Goal: Information Seeking & Learning: Find specific fact

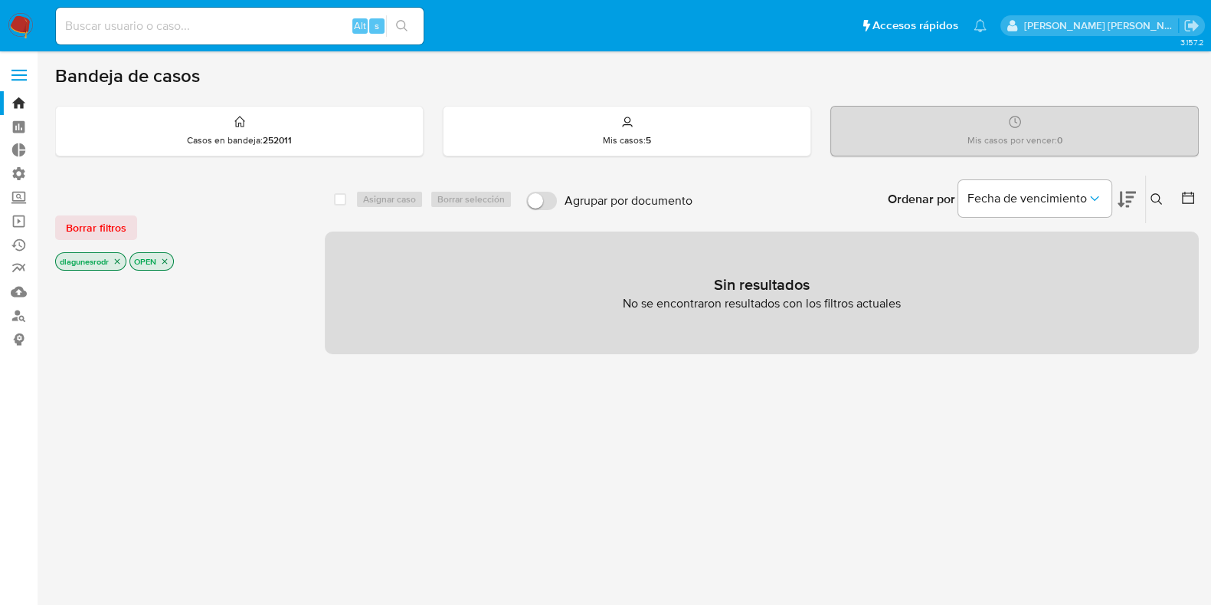
click at [157, 25] on input at bounding box center [240, 26] width 368 height 20
paste input "1484120215"
type input "1484120215"
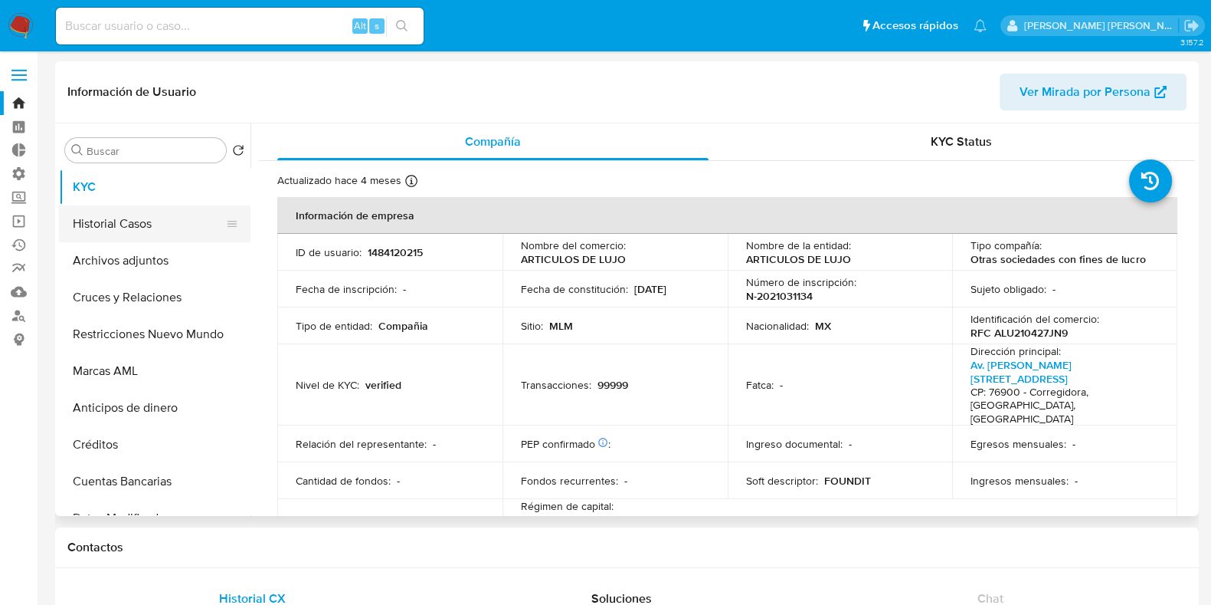
select select "10"
click at [139, 224] on button "Historial Casos" at bounding box center [148, 223] width 179 height 37
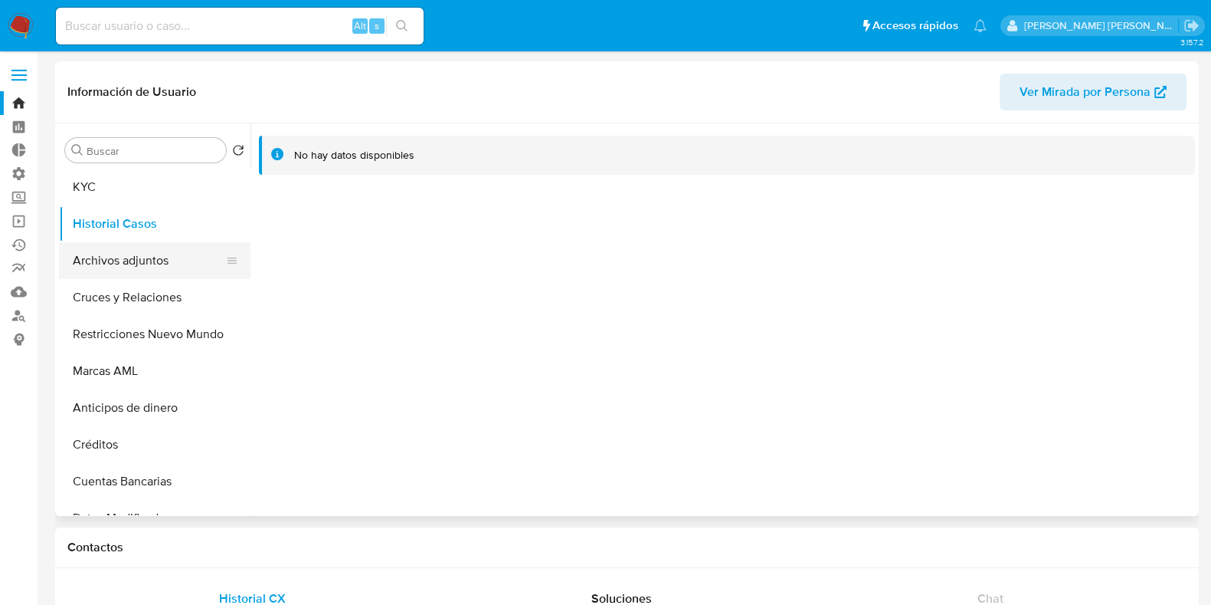
click at [137, 263] on button "Archivos adjuntos" at bounding box center [148, 260] width 179 height 37
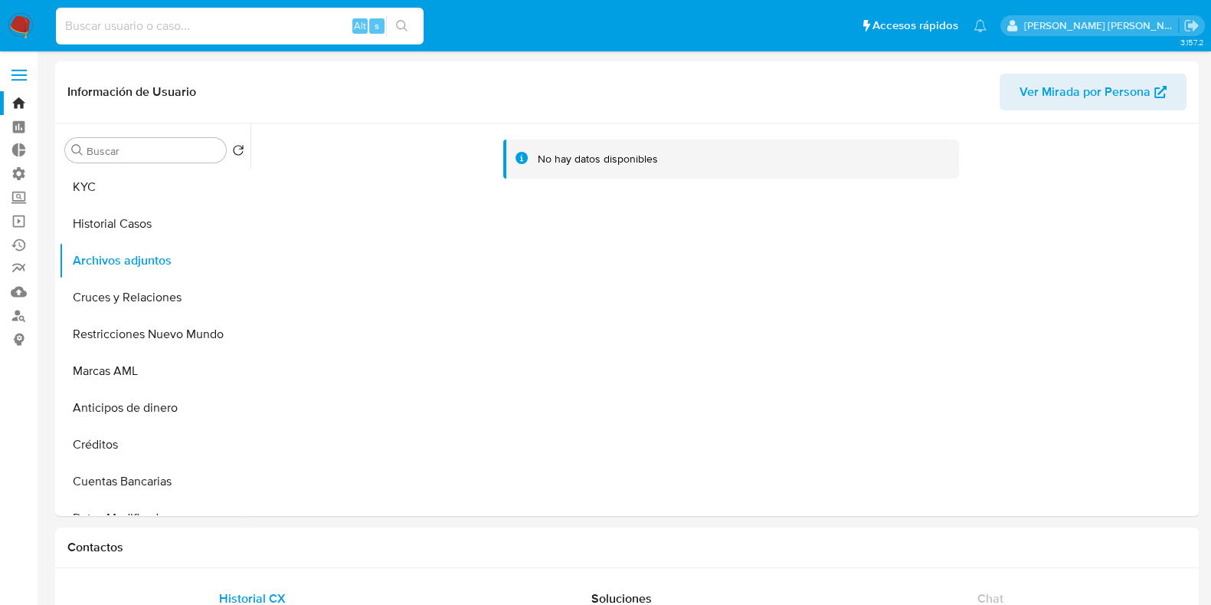
click at [101, 29] on input at bounding box center [240, 26] width 368 height 20
paste input "1486388034"
type input "1486388034"
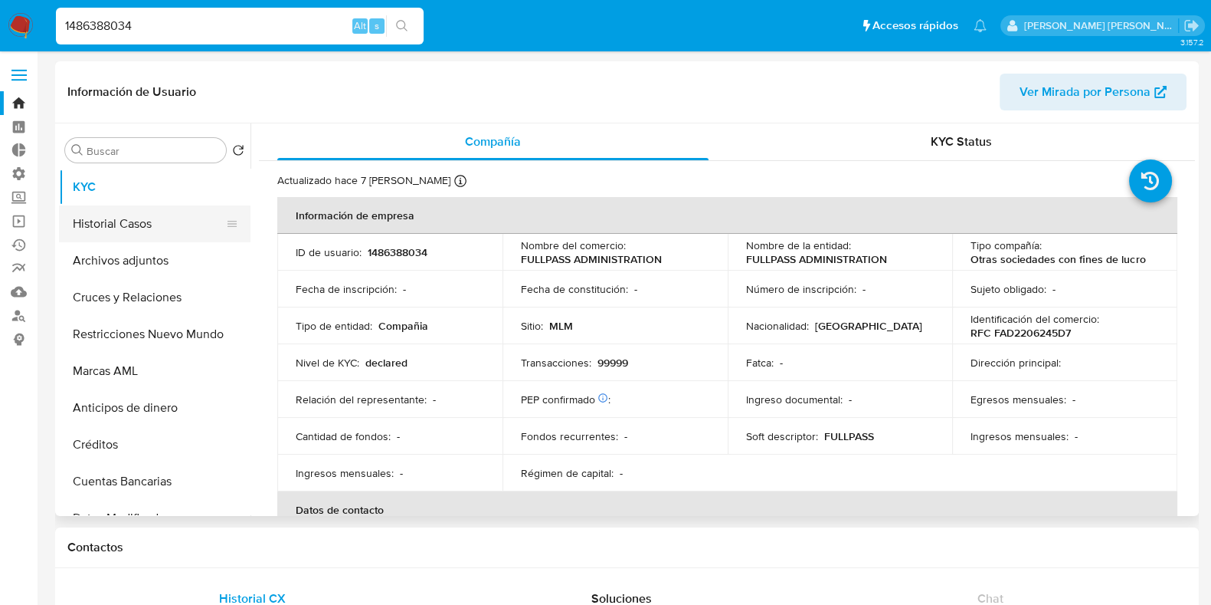
select select "10"
click at [126, 228] on button "Historial Casos" at bounding box center [148, 223] width 179 height 37
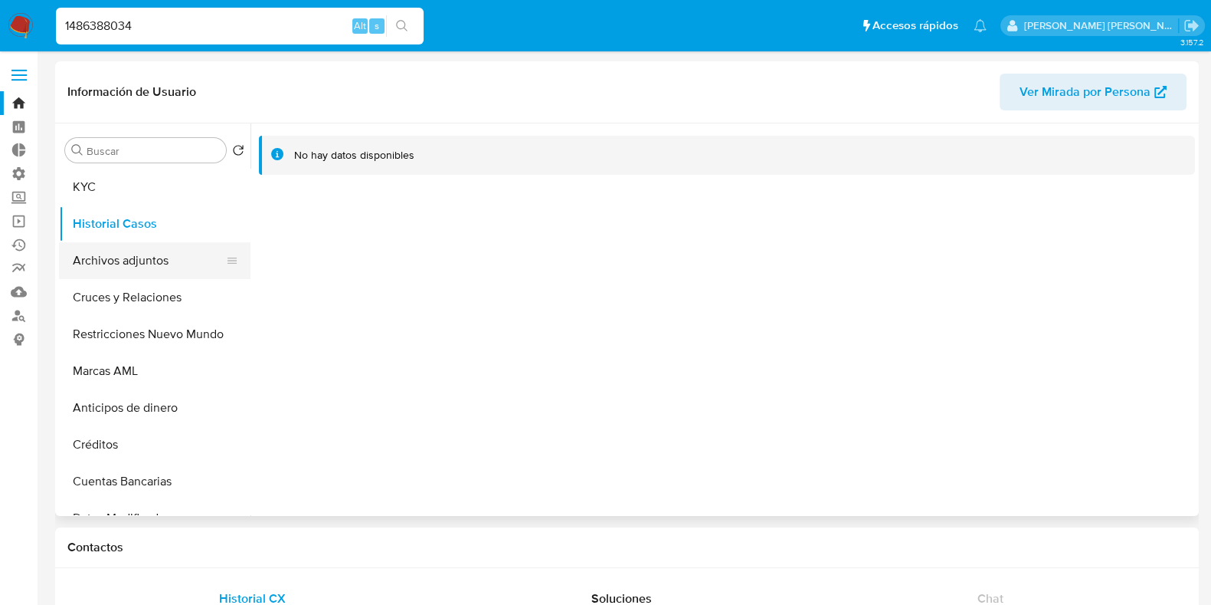
click at [121, 262] on button "Archivos adjuntos" at bounding box center [148, 260] width 179 height 37
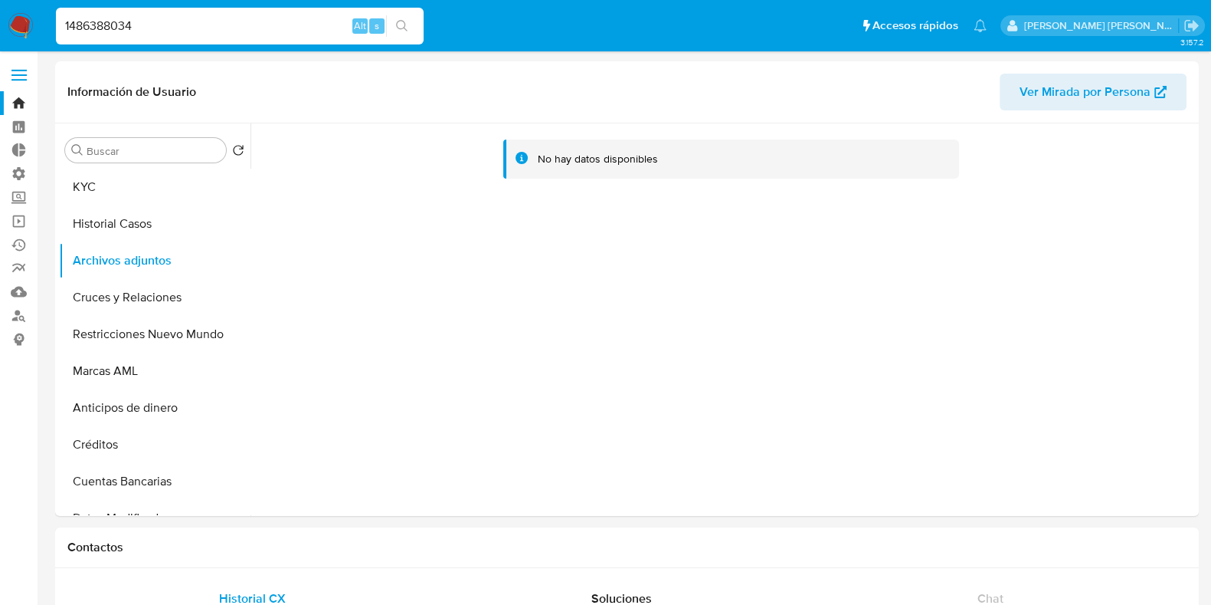
click at [123, 21] on input "1486388034" at bounding box center [240, 26] width 368 height 20
paste input "08334409"
type input "1408334409"
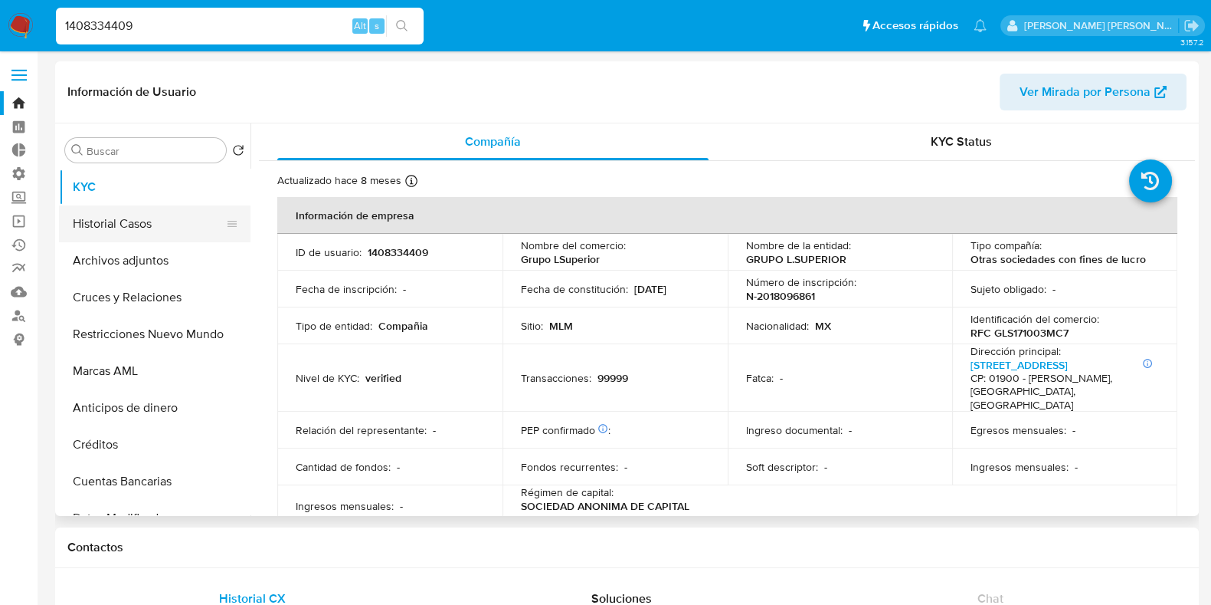
select select "10"
click at [103, 216] on button "Historial Casos" at bounding box center [148, 223] width 179 height 37
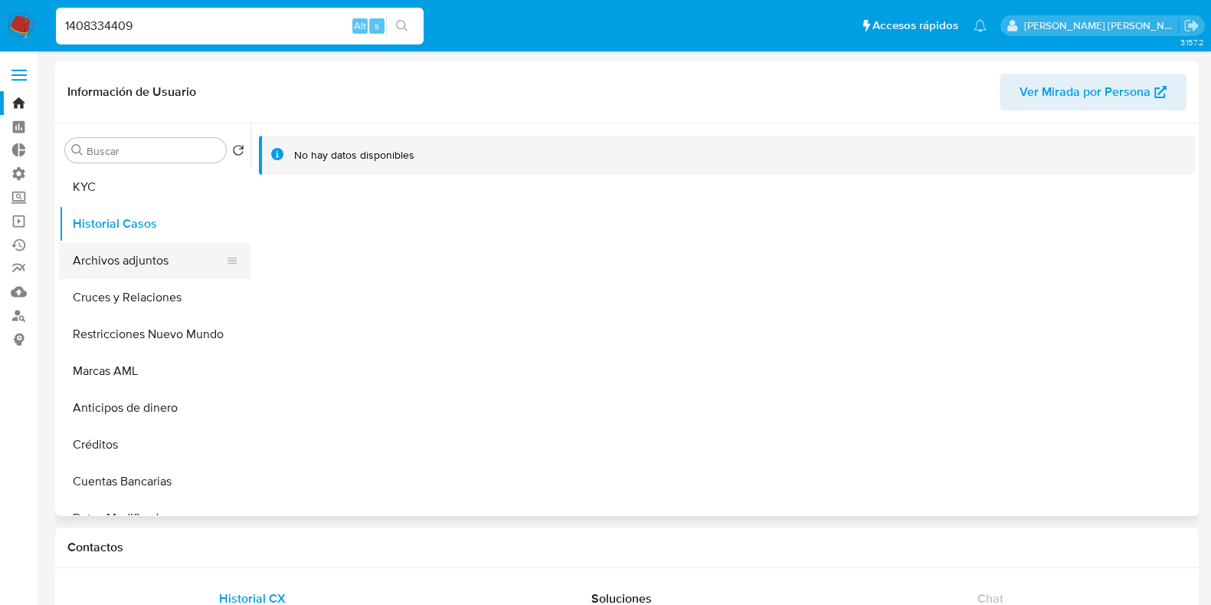
click at [107, 270] on button "Archivos adjuntos" at bounding box center [148, 260] width 179 height 37
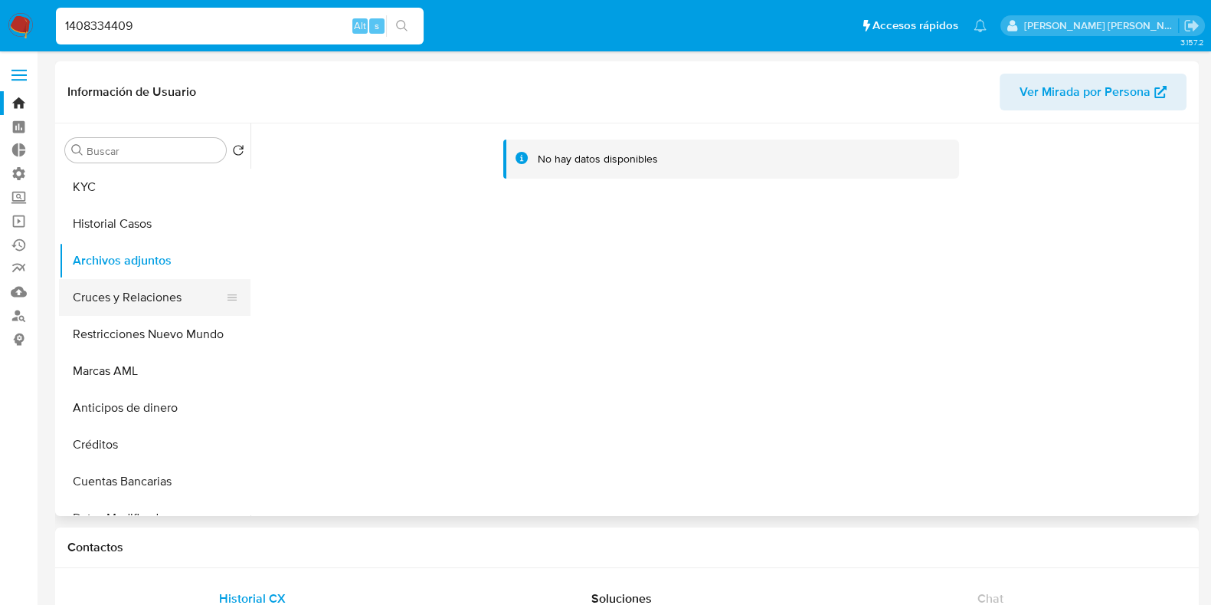
click at [105, 309] on button "Cruces y Relaciones" at bounding box center [148, 297] width 179 height 37
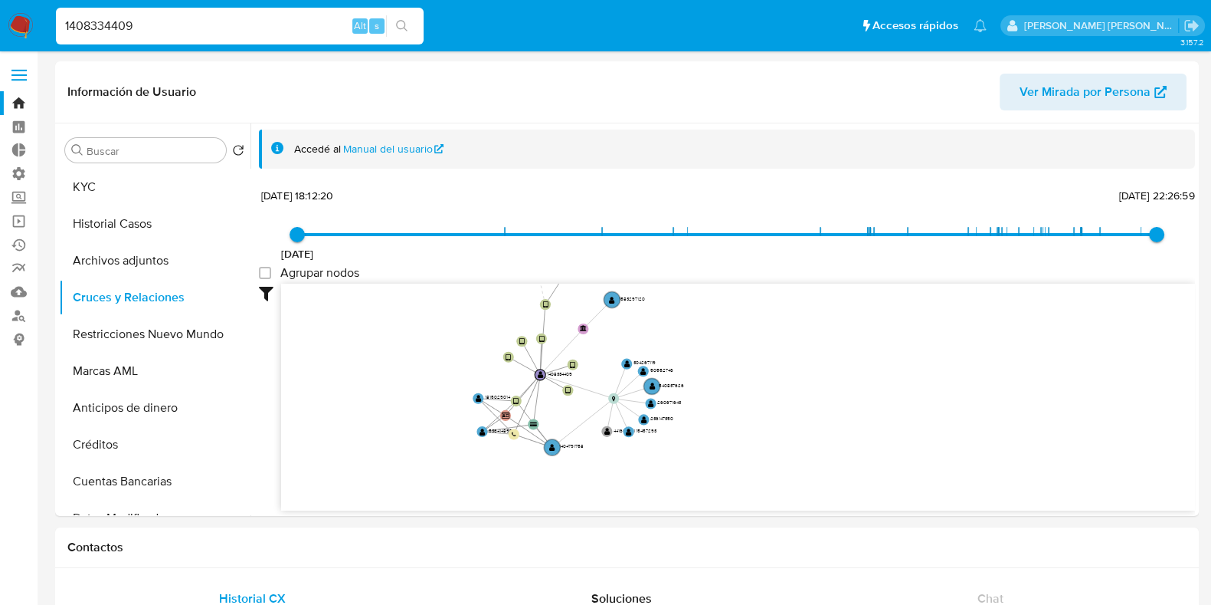
click at [97, 23] on input "1408334409" at bounding box center [240, 26] width 368 height 20
paste input
click at [164, 26] on input at bounding box center [240, 26] width 368 height 20
paste input "1408334409"
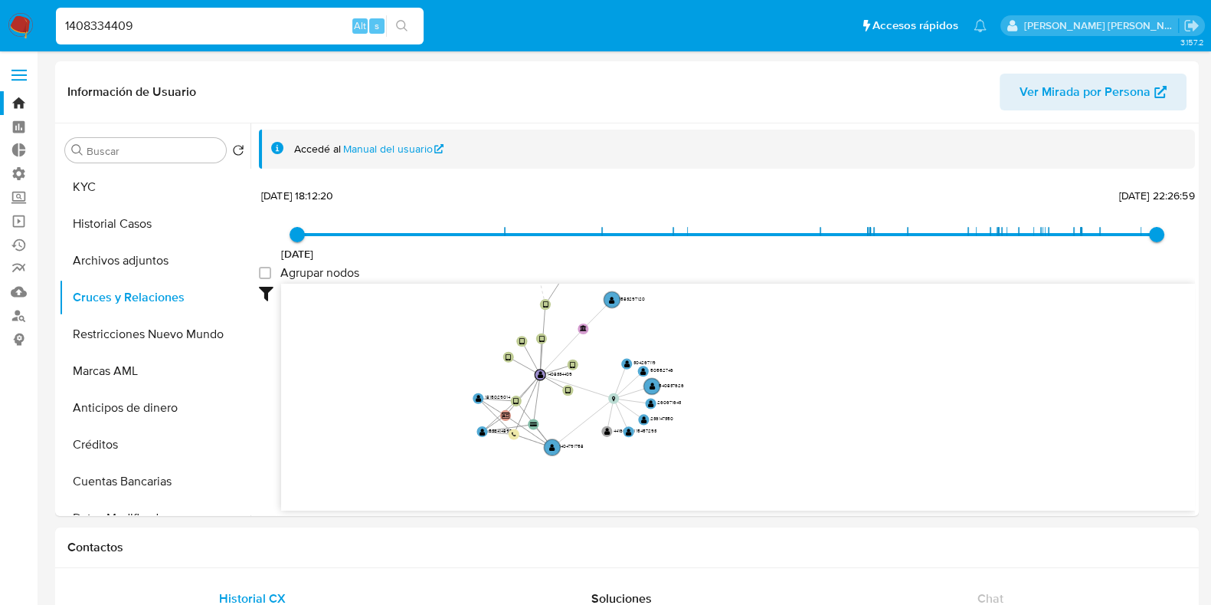
click at [93, 25] on input "1408334409" at bounding box center [240, 26] width 368 height 20
paste input "86388034"
type input "1486388034"
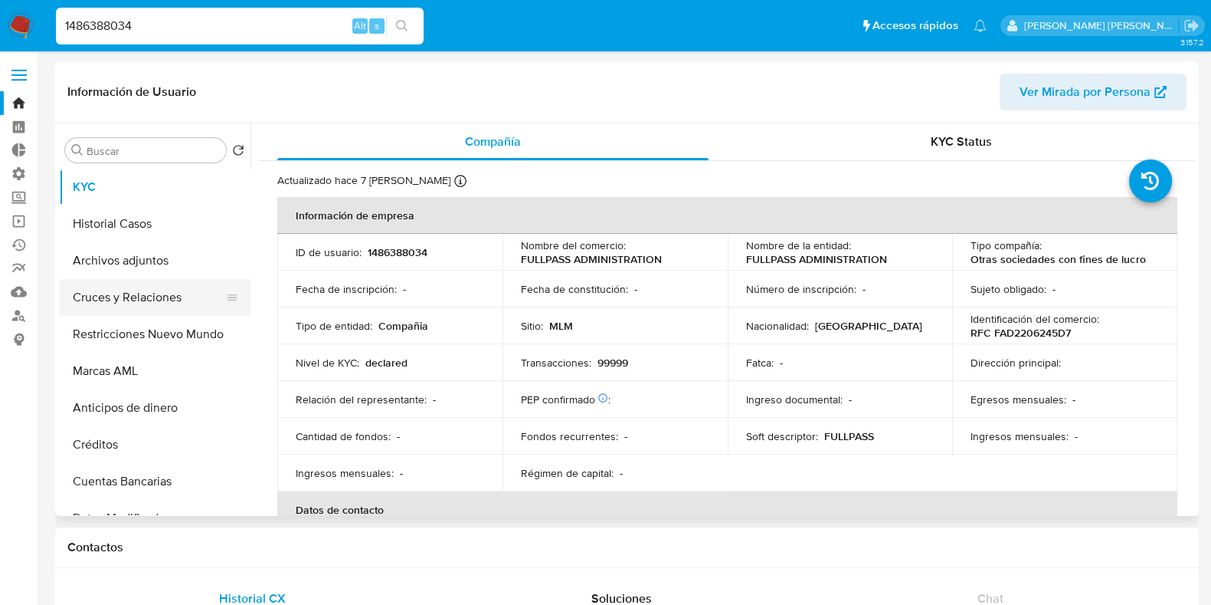
select select "10"
click at [144, 300] on button "Cruces y Relaciones" at bounding box center [148, 297] width 179 height 37
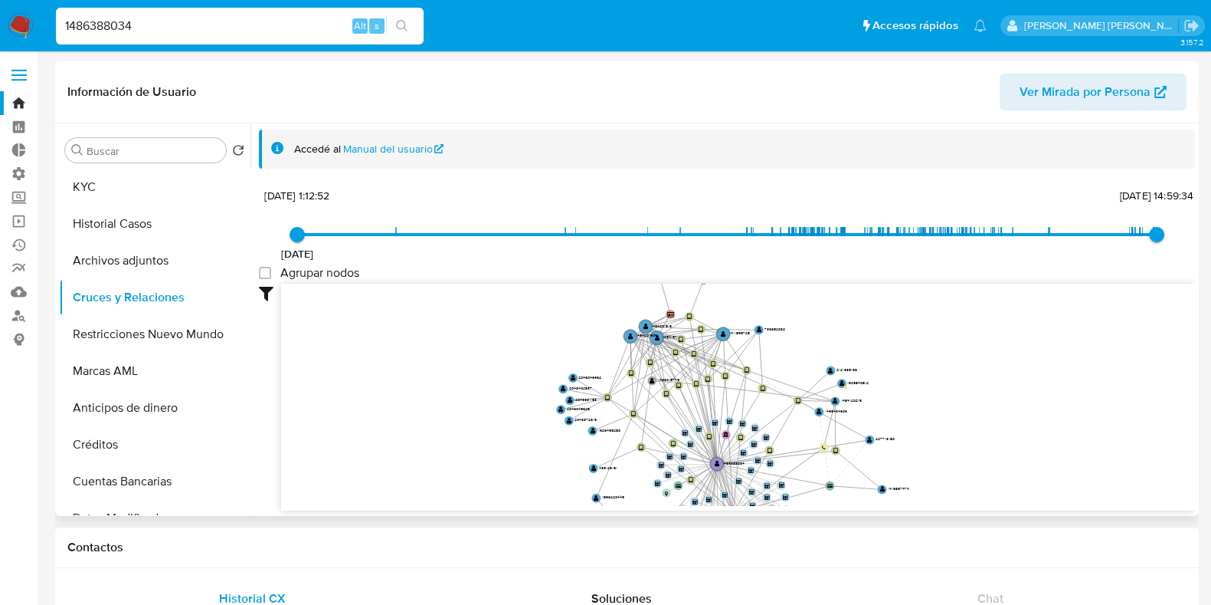
drag, startPoint x: 441, startPoint y: 411, endPoint x: 490, endPoint y: 513, distance: 112.7
click at [490, 513] on div "Accedé al Manual del usuario [DATE] [DATE] 1:12:52 [DATE] 14:59:34 Agrupar nodo…" at bounding box center [723, 319] width 945 height 392
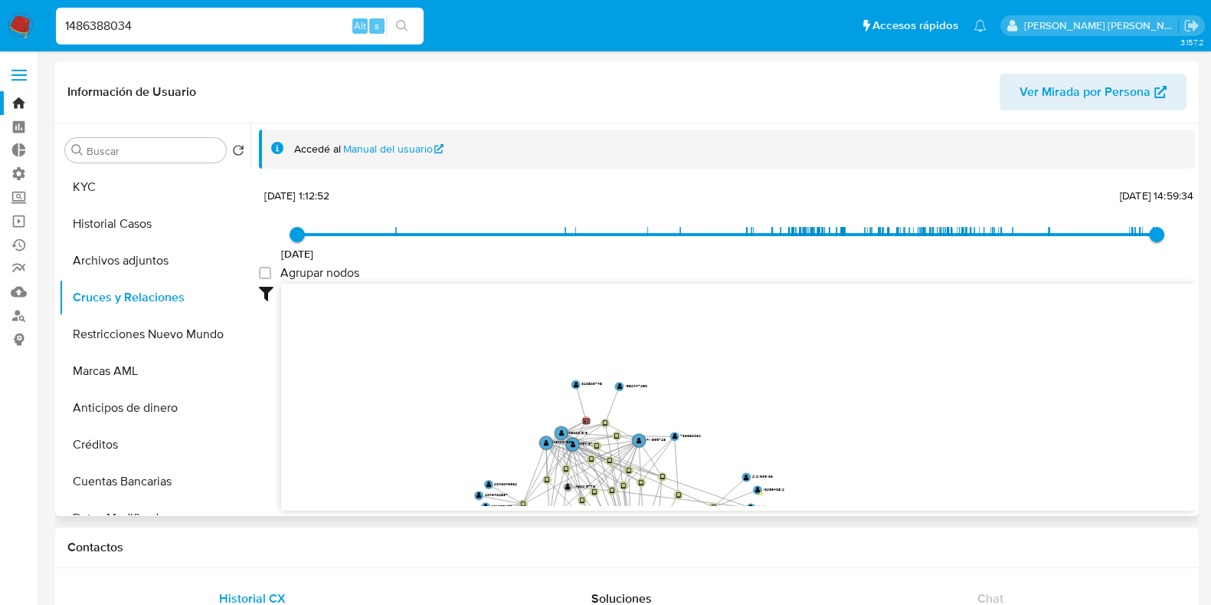
drag, startPoint x: 508, startPoint y: 402, endPoint x: 424, endPoint y: 509, distance: 135.8
click at [424, 509] on div "device-66ad22d0423a779cbade5c8b  user-1486388034  1486388034 user-1454201919 …" at bounding box center [738, 396] width 914 height 227
click at [120, 25] on input "1486388034" at bounding box center [240, 26] width 368 height 20
paste input
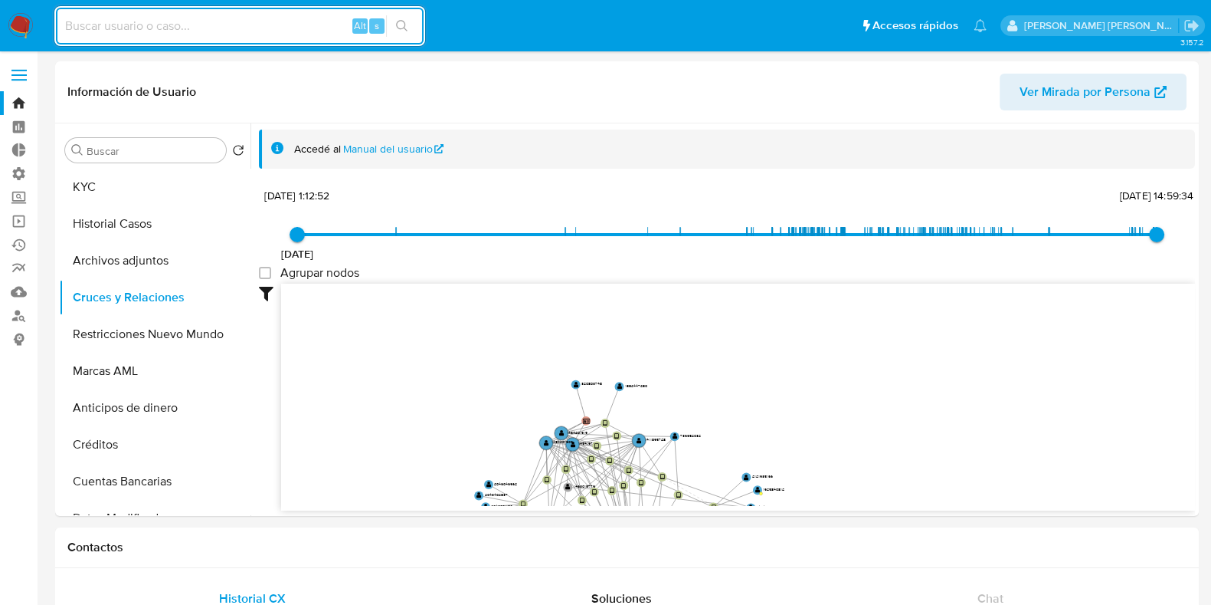
paste input "377720993"
type input "377720993"
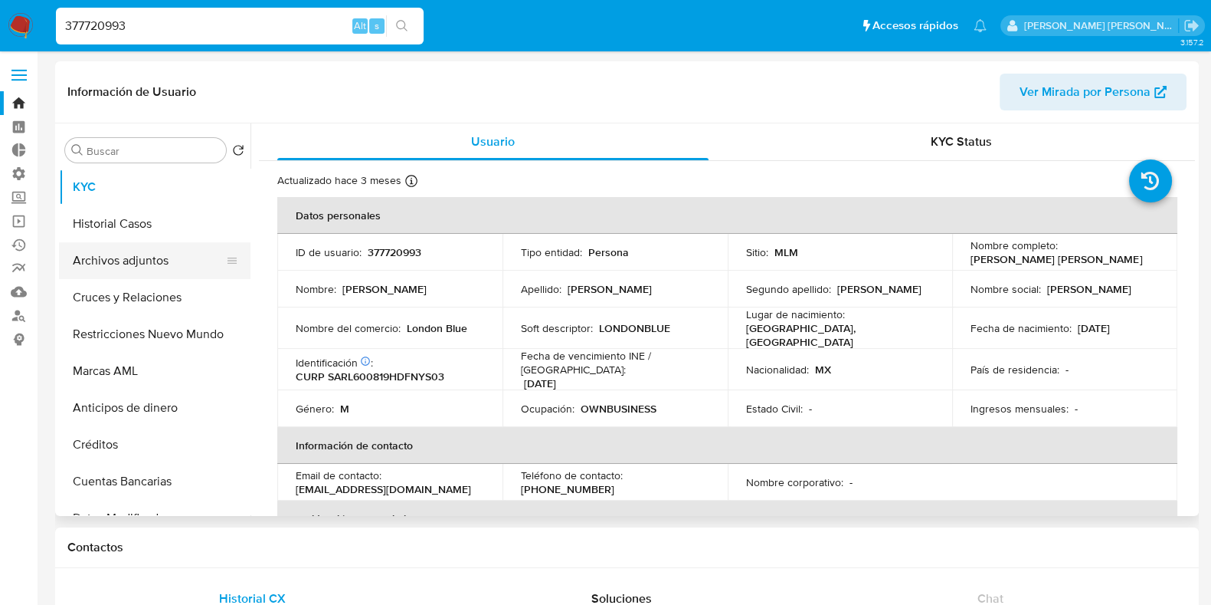
select select "10"
click at [133, 235] on button "Historial Casos" at bounding box center [148, 223] width 179 height 37
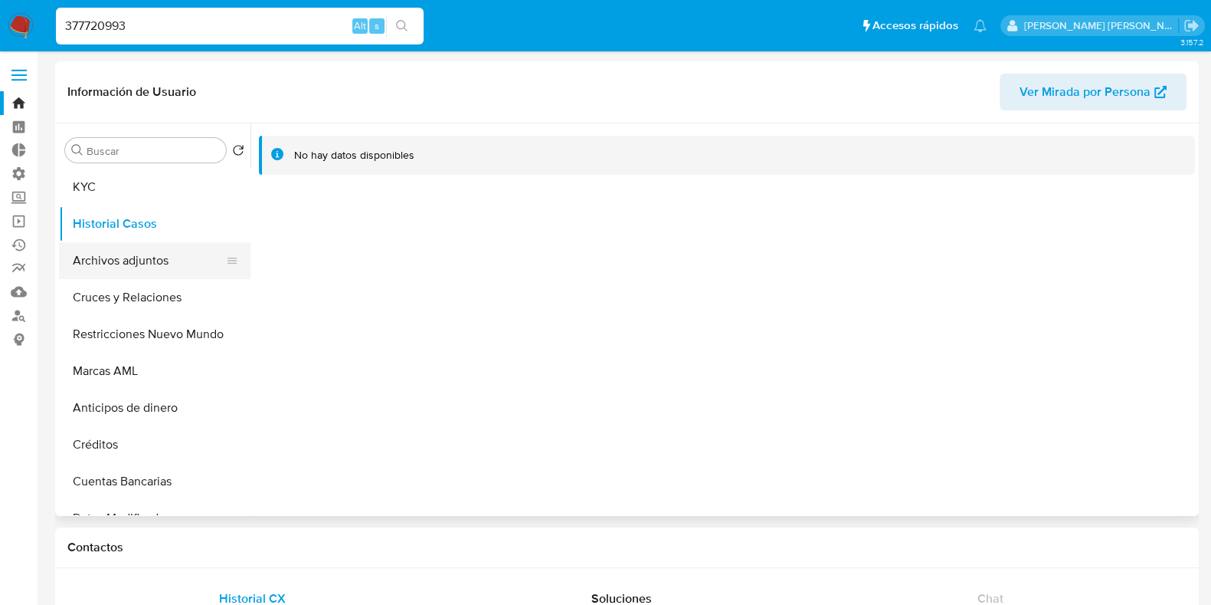
click at [133, 268] on button "Archivos adjuntos" at bounding box center [148, 260] width 179 height 37
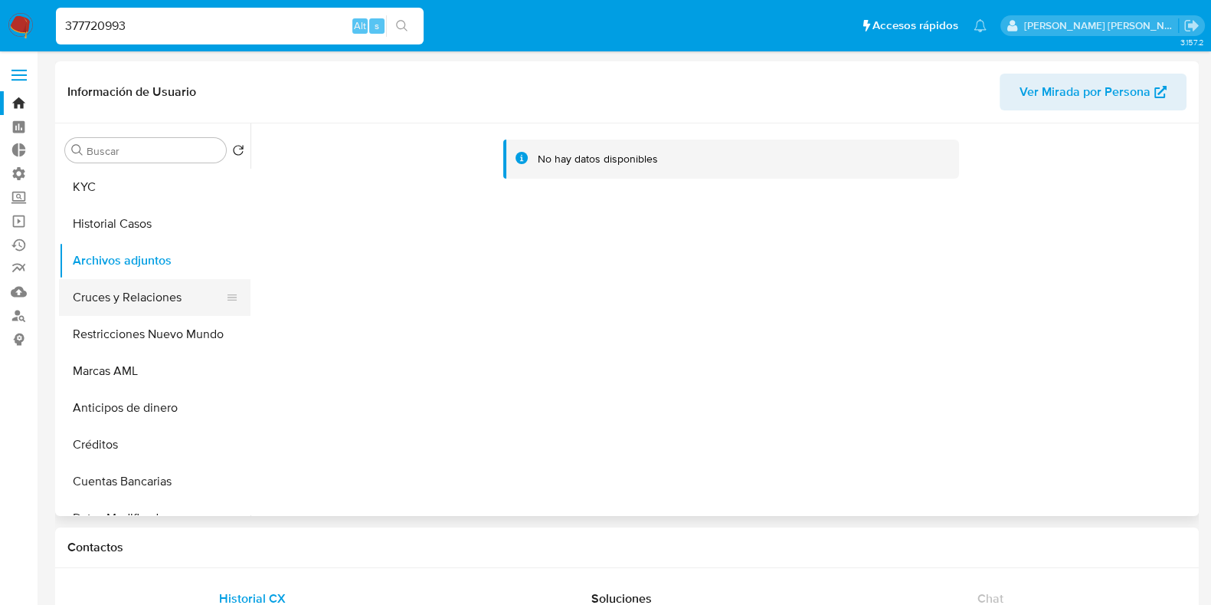
click at [136, 298] on button "Cruces y Relaciones" at bounding box center [148, 297] width 179 height 37
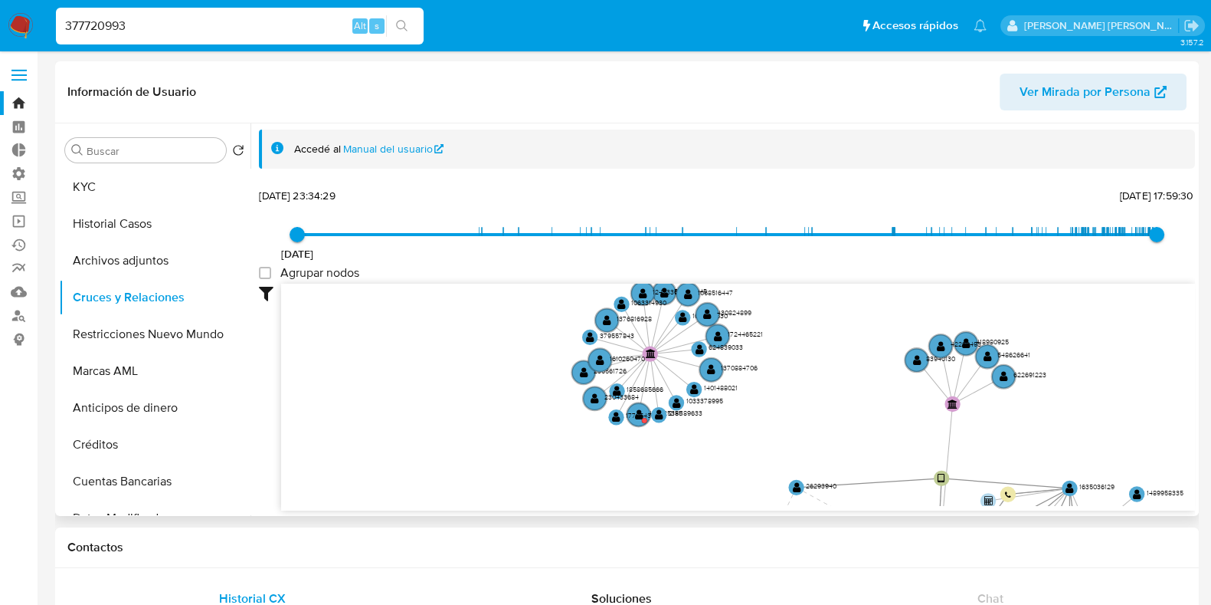
drag, startPoint x: 658, startPoint y: 304, endPoint x: 594, endPoint y: 444, distance: 153.6
click at [594, 444] on icon "device-5edf15a608813b0017c1657a  user-377720993  377720993 device-66b05cba96e…" at bounding box center [738, 394] width 914 height 222
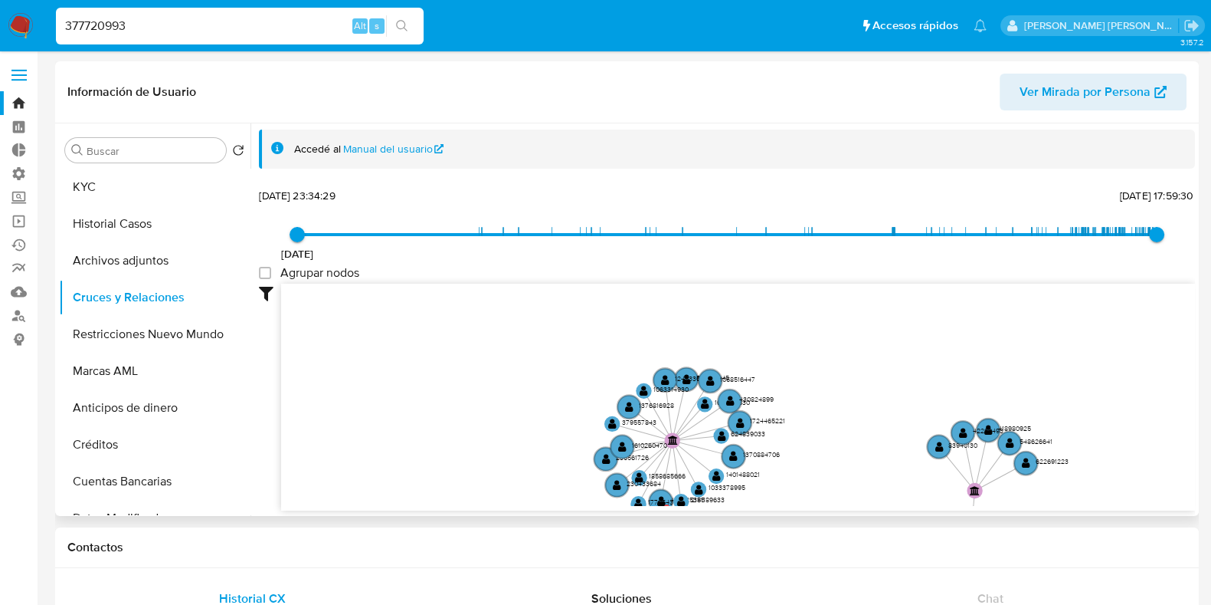
drag, startPoint x: 832, startPoint y: 327, endPoint x: 854, endPoint y: 415, distance: 90.9
click at [854, 415] on icon "device-5edf15a608813b0017c1657a  user-377720993  377720993 device-66b05cba96e…" at bounding box center [738, 394] width 914 height 222
click at [670, 441] on text "" at bounding box center [673, 441] width 10 height 9
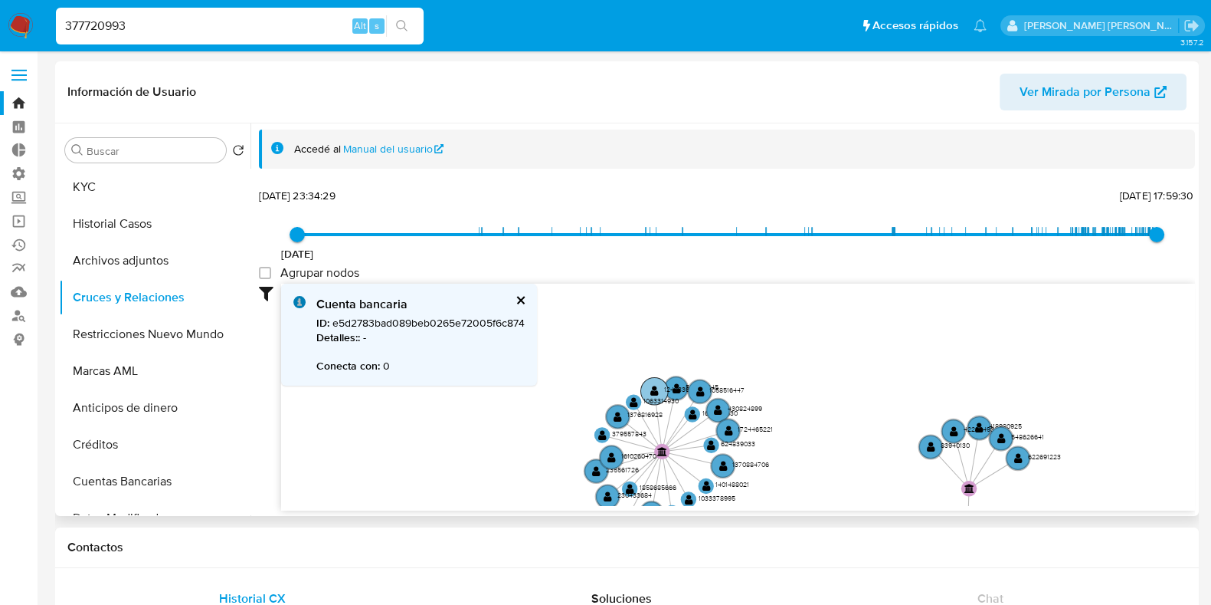
click at [657, 390] on text "" at bounding box center [655, 390] width 8 height 11
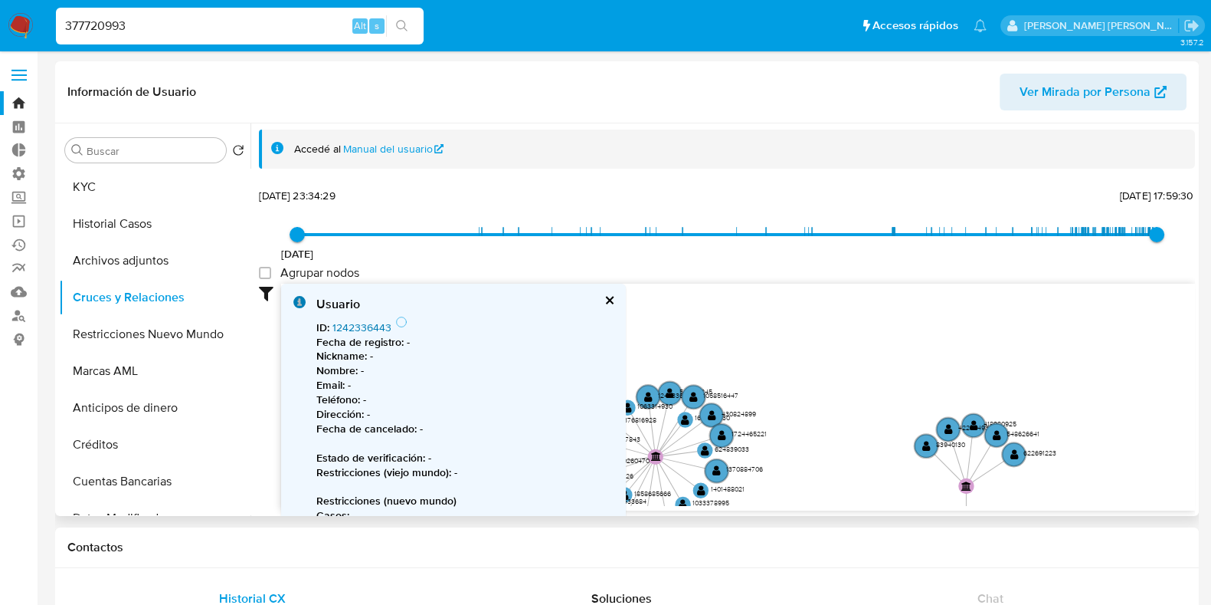
click at [351, 326] on link "1242336443" at bounding box center [362, 327] width 59 height 15
click at [655, 397] on circle at bounding box center [648, 397] width 28 height 28
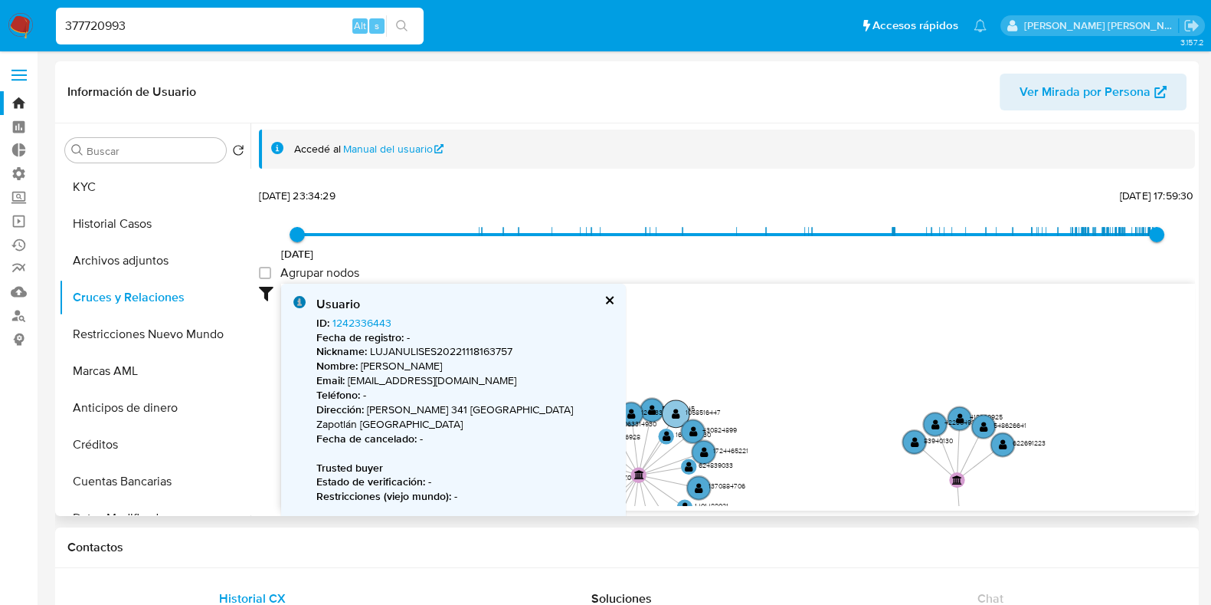
click at [674, 416] on text "" at bounding box center [676, 413] width 8 height 11
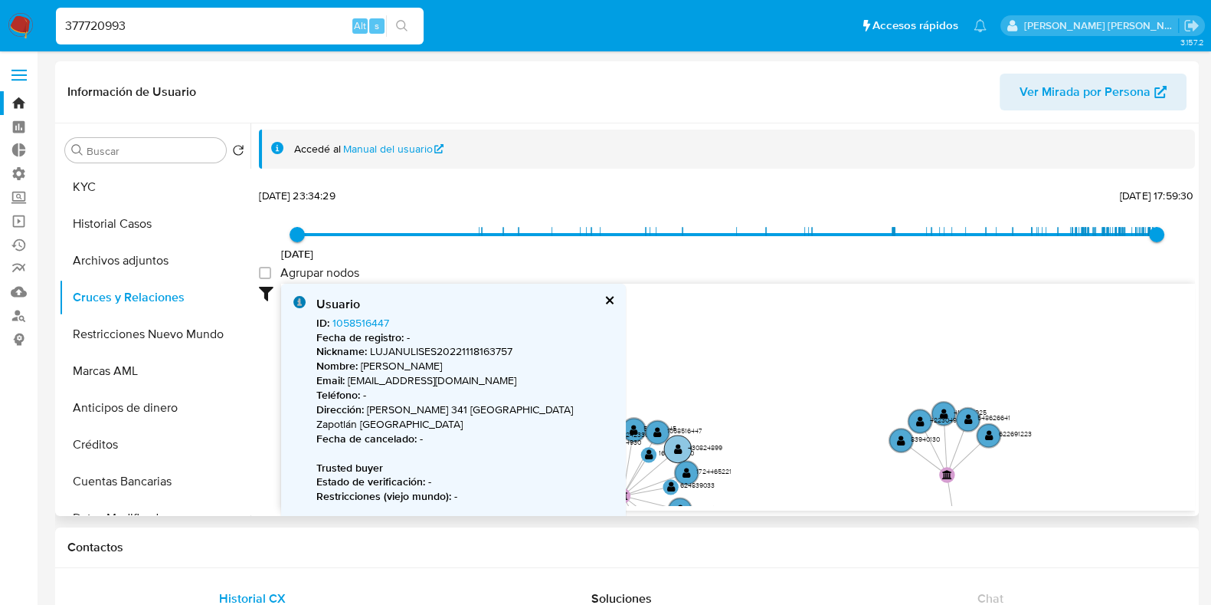
click at [680, 446] on text "" at bounding box center [678, 448] width 8 height 11
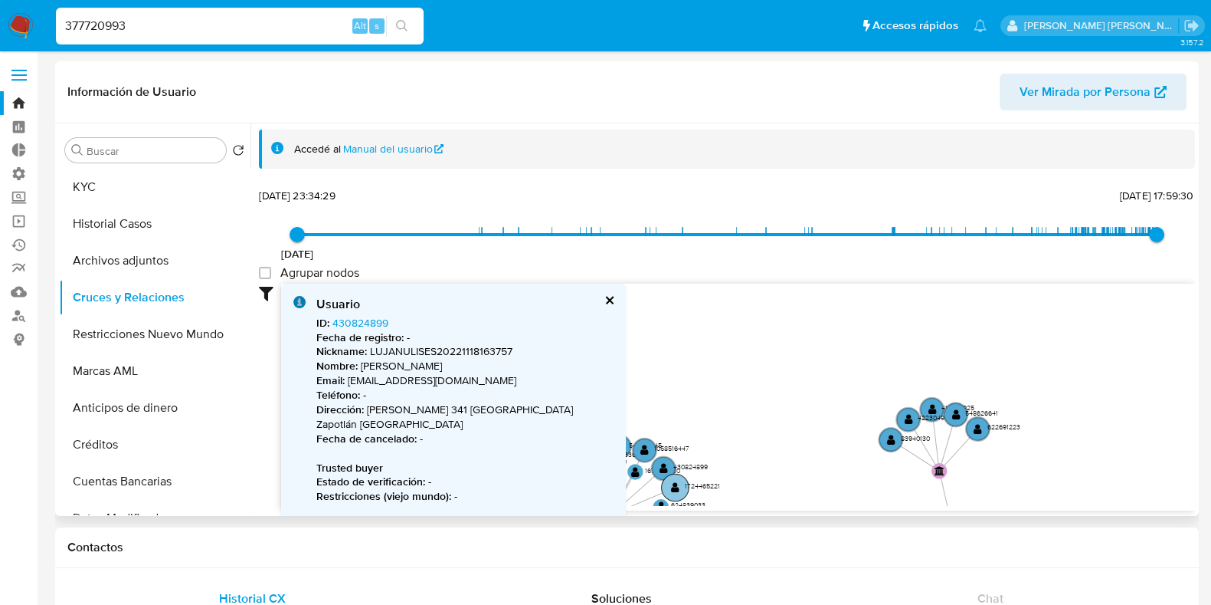
click at [675, 480] on circle at bounding box center [675, 488] width 28 height 28
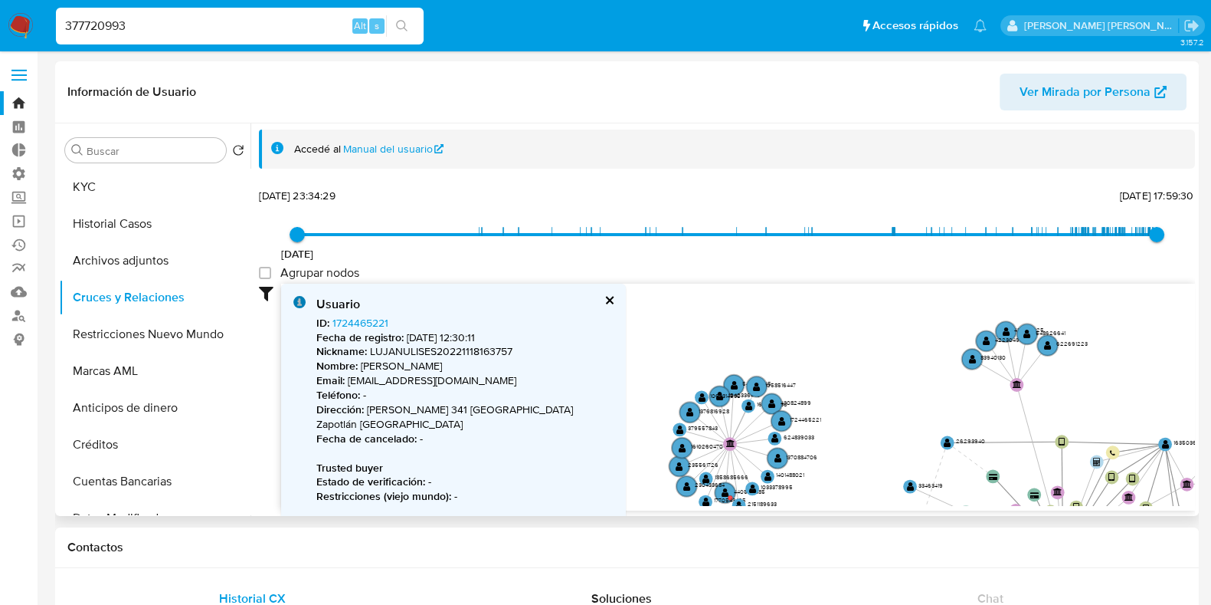
drag, startPoint x: 736, startPoint y: 418, endPoint x: 880, endPoint y: 285, distance: 196.8
click at [880, 285] on icon "device-5edf15a608813b0017c1657a  user-377720993  377720993 device-66b05cba96e…" at bounding box center [738, 394] width 914 height 222
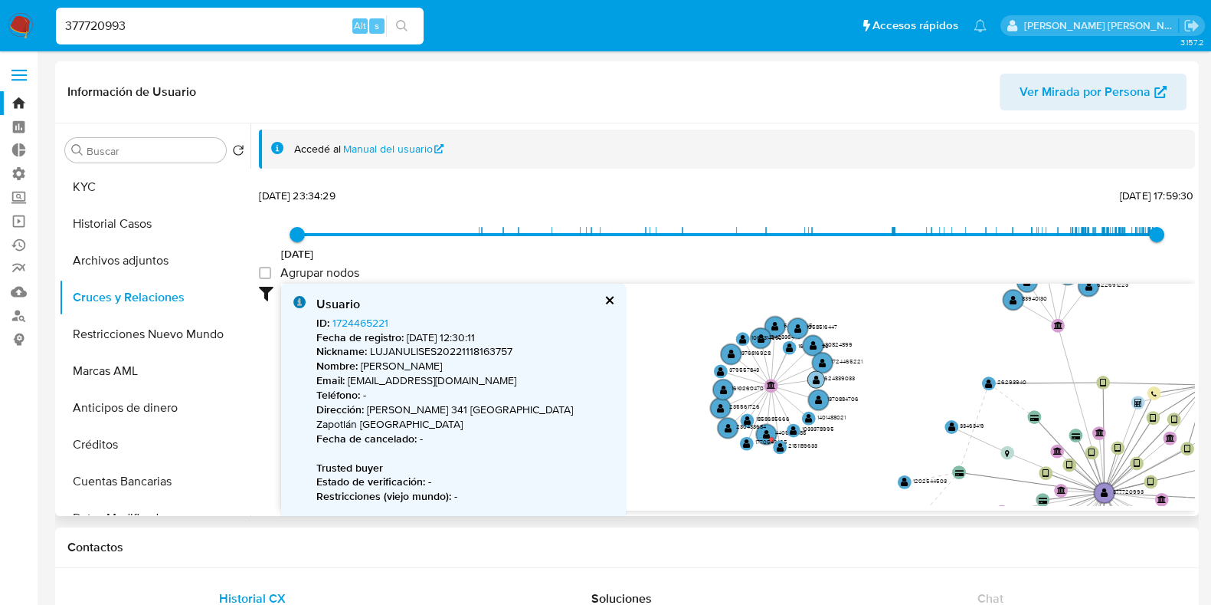
click at [820, 384] on circle at bounding box center [816, 379] width 17 height 17
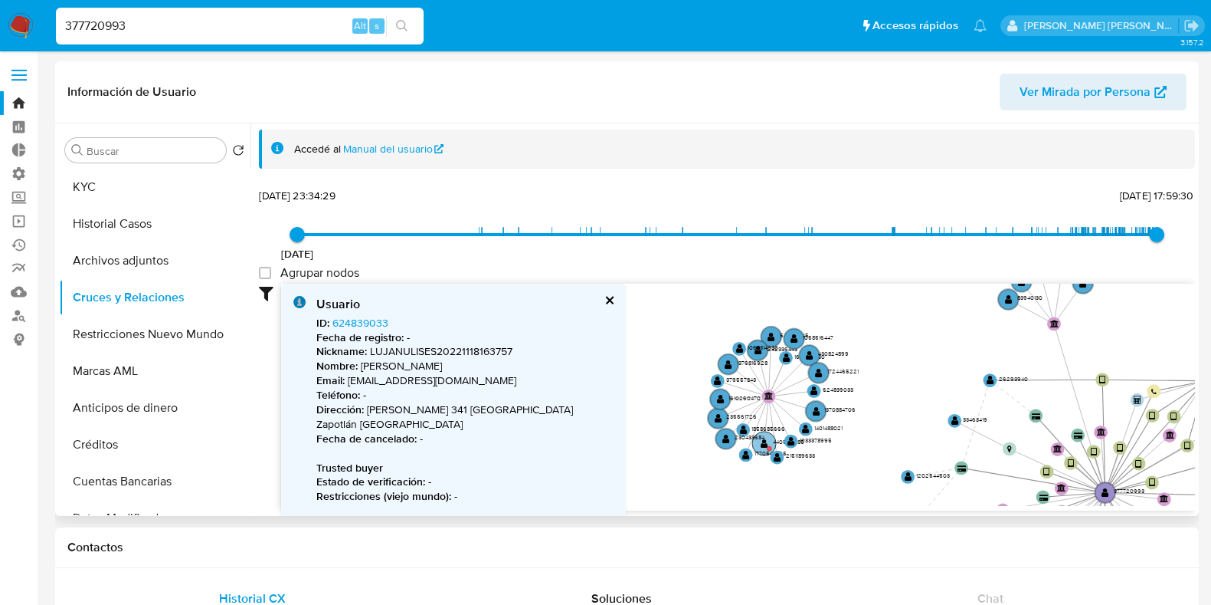
click at [761, 445] on text "" at bounding box center [765, 443] width 8 height 10
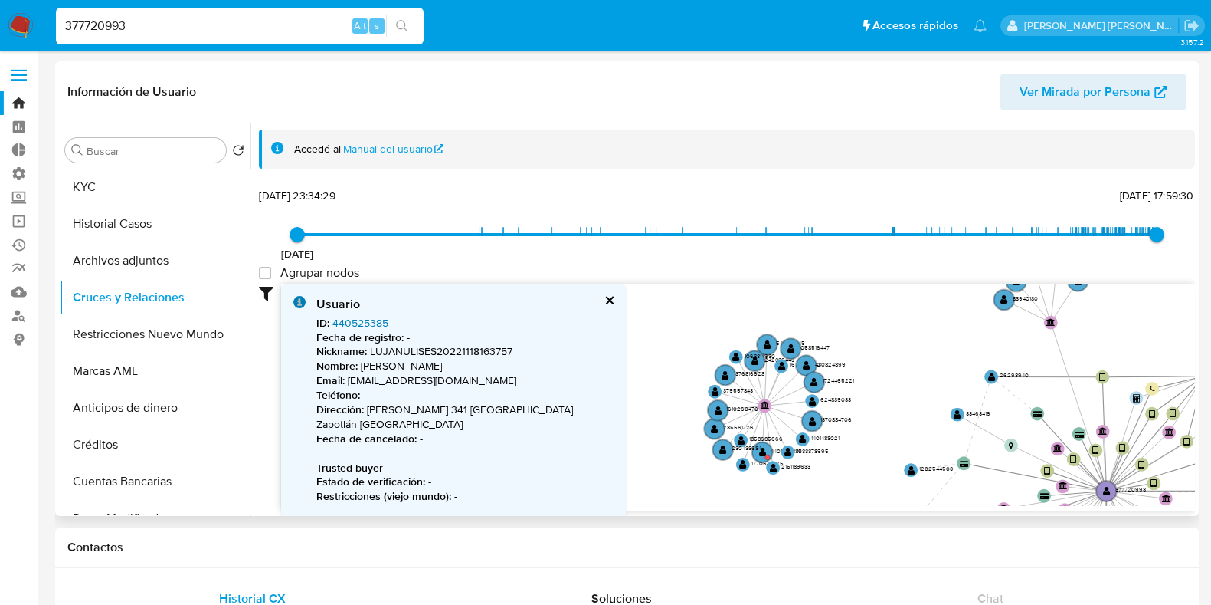
click at [359, 319] on link "440525385" at bounding box center [361, 322] width 56 height 15
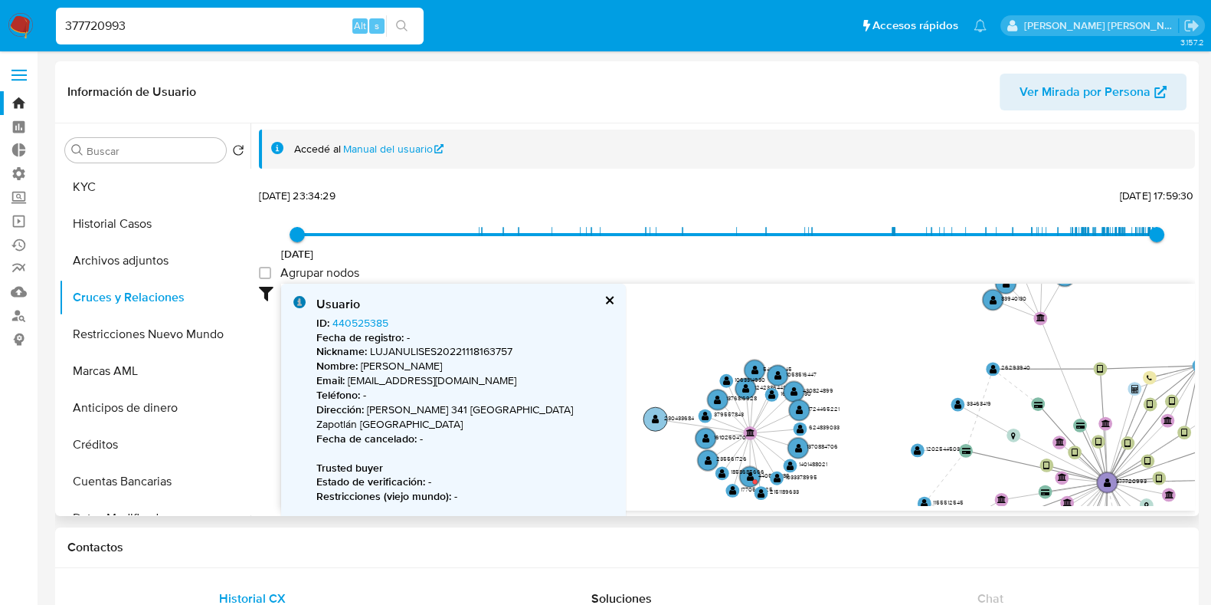
drag, startPoint x: 759, startPoint y: 450, endPoint x: 691, endPoint y: 419, distance: 74.1
click at [691, 419] on text "230433684" at bounding box center [679, 418] width 30 height 8
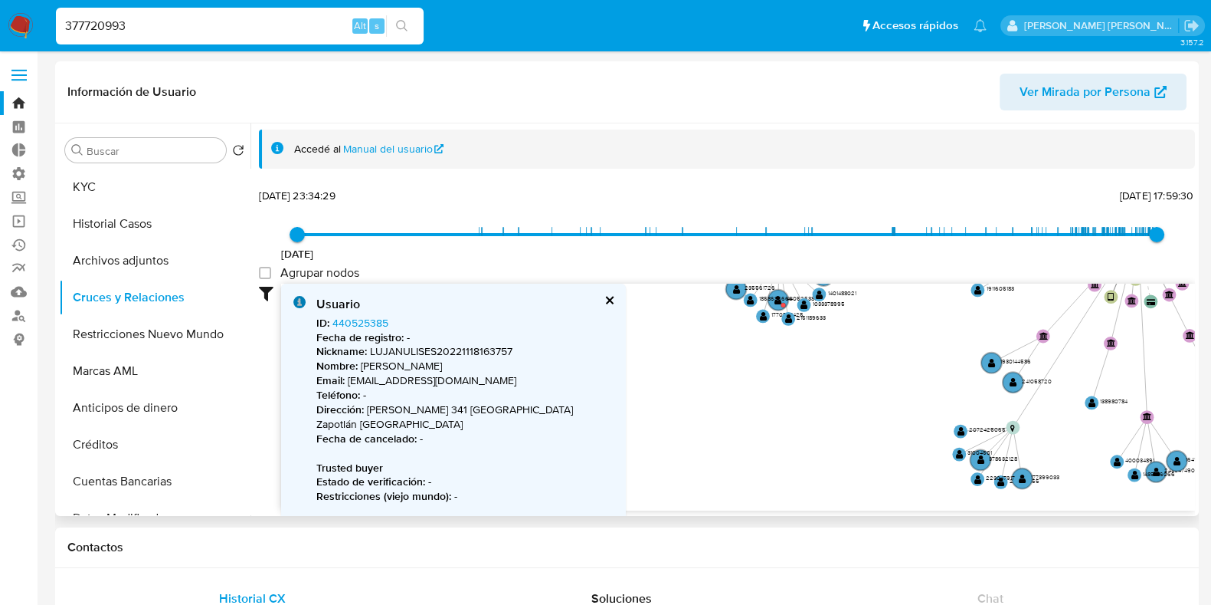
drag, startPoint x: 834, startPoint y: 465, endPoint x: 867, endPoint y: 239, distance: 228.4
click at [867, 239] on div "[DATE] [DATE] 23:34:29 [DATE] 17:59:30 Agrupar nodos Filtros Confianza alta Dev…" at bounding box center [727, 348] width 936 height 326
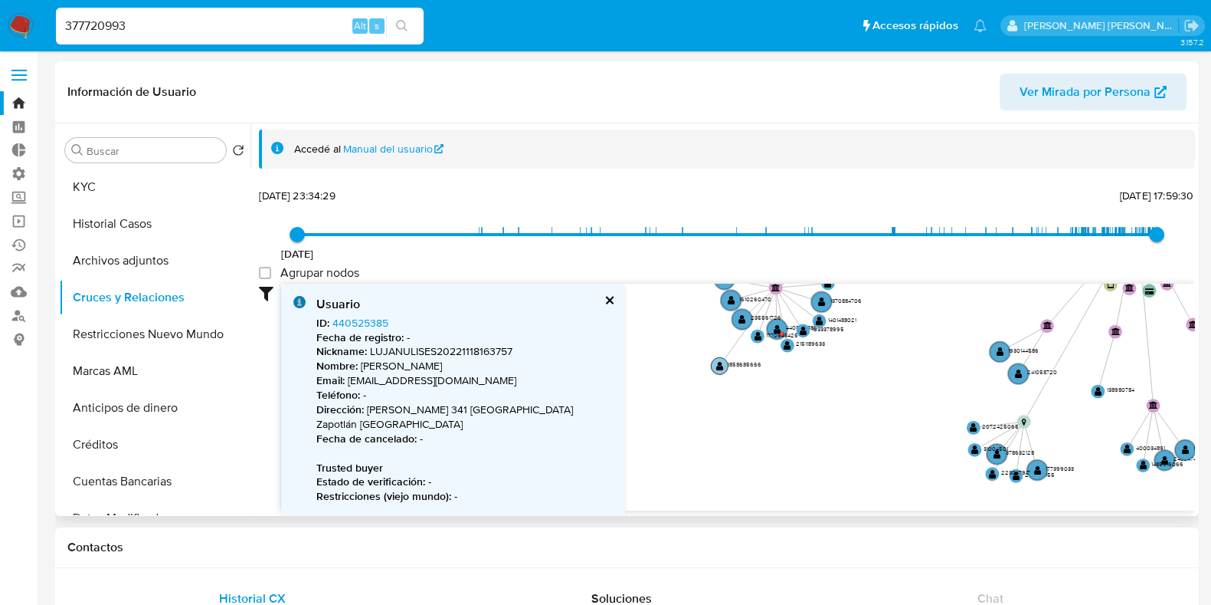
drag, startPoint x: 781, startPoint y: 306, endPoint x: 735, endPoint y: 356, distance: 67.8
click at [743, 364] on text "1858685666" at bounding box center [745, 364] width 34 height 8
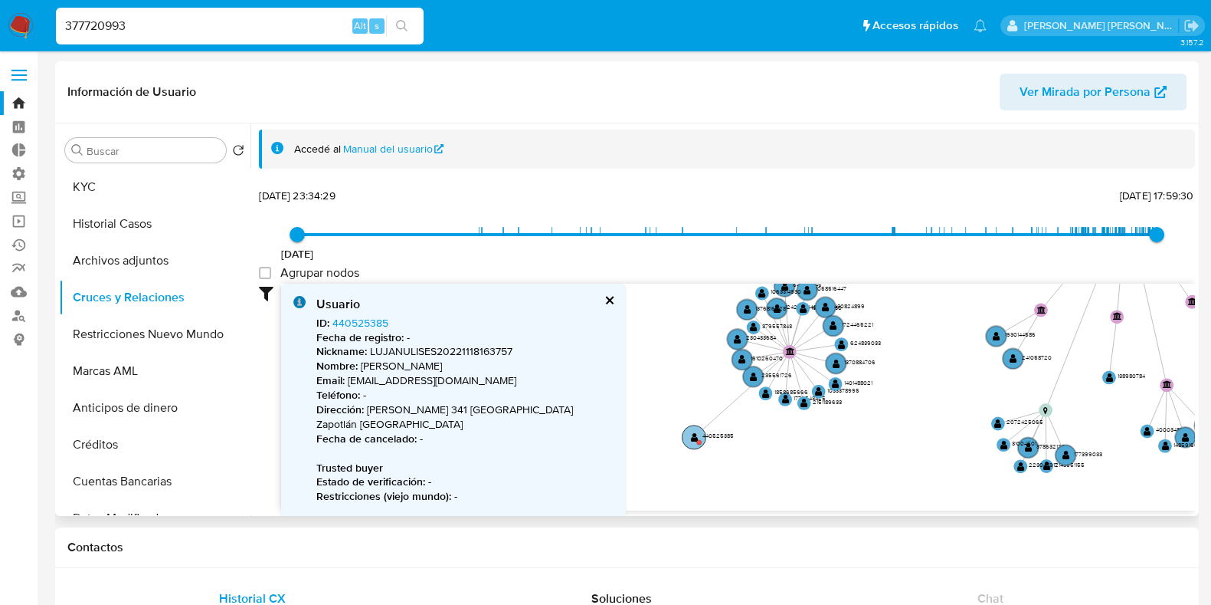
drag, startPoint x: 791, startPoint y: 348, endPoint x: 697, endPoint y: 428, distance: 123.9
click at [697, 428] on circle at bounding box center [694, 437] width 24 height 24
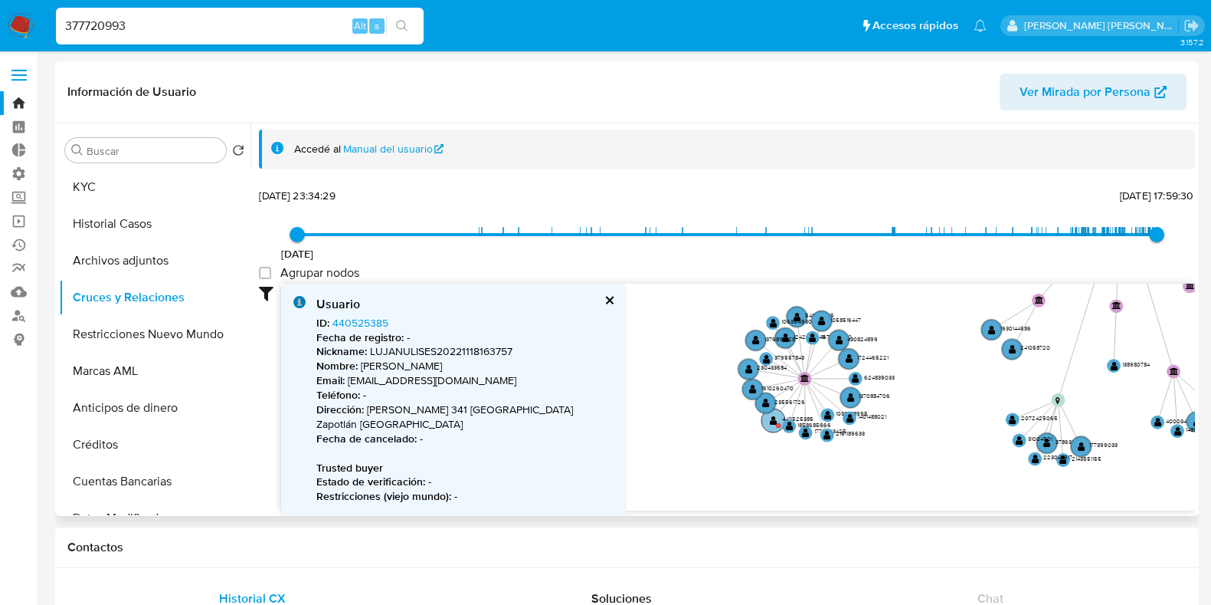
click at [769, 423] on circle at bounding box center [774, 420] width 24 height 24
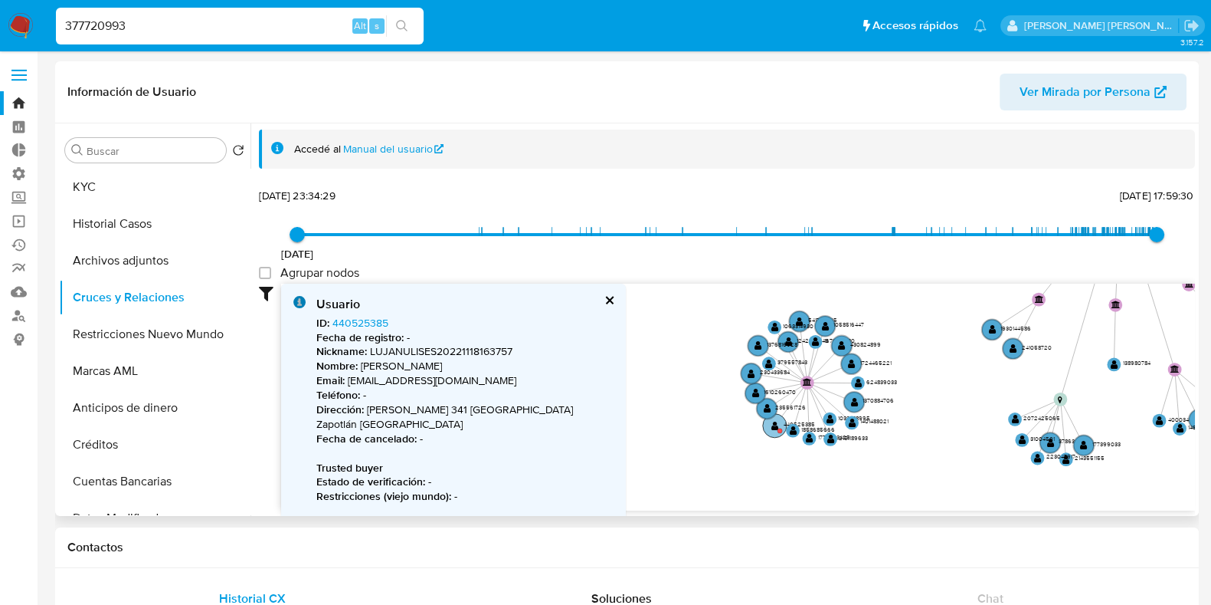
click at [778, 425] on text "" at bounding box center [776, 426] width 8 height 10
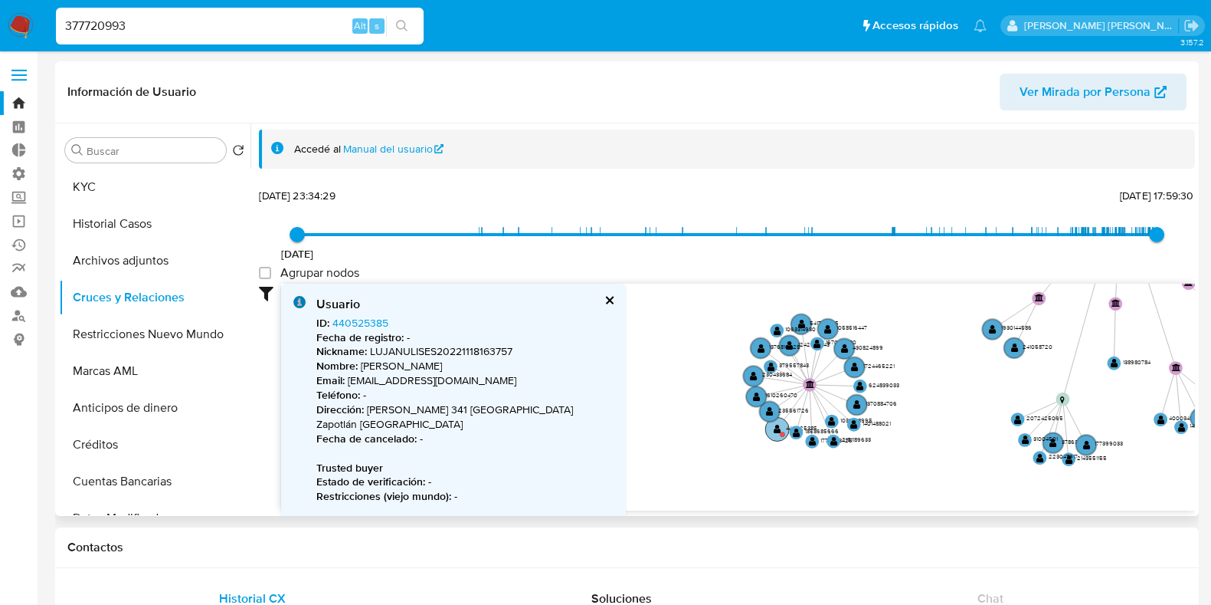
click at [773, 431] on circle at bounding box center [777, 429] width 24 height 24
click at [775, 434] on text "" at bounding box center [779, 429] width 8 height 10
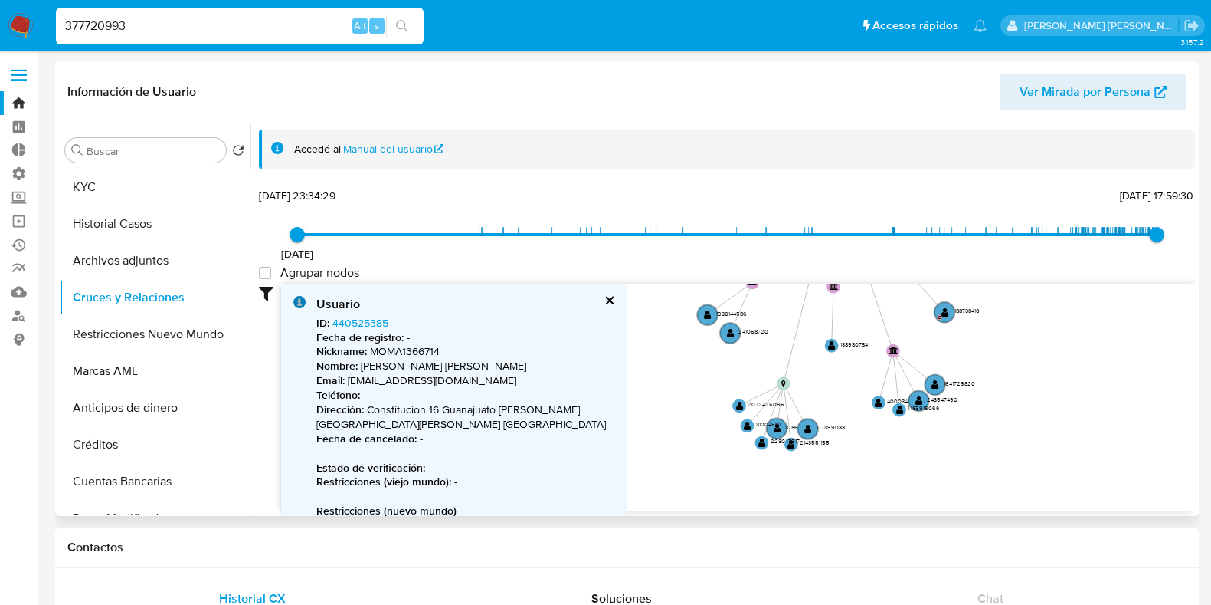
drag, startPoint x: 969, startPoint y: 462, endPoint x: 663, endPoint y: 434, distance: 307.7
click at [663, 434] on icon "device-5edf15a608813b0017c1657a  user-377720993  377720993 device-66b05cba96e…" at bounding box center [738, 394] width 914 height 222
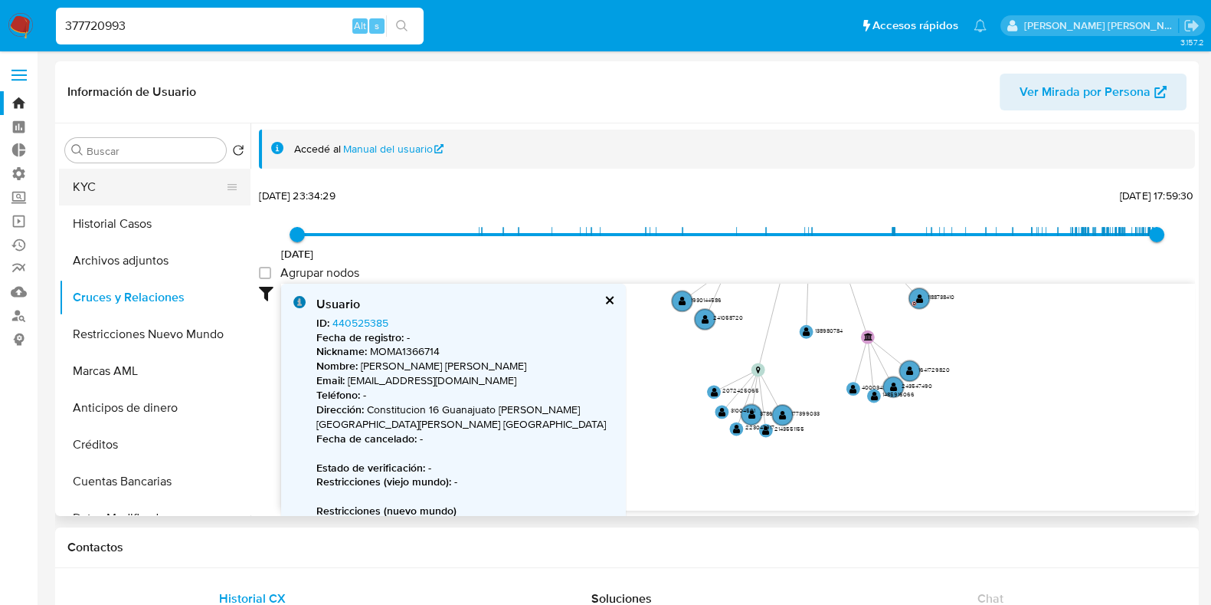
click at [80, 185] on button "KYC" at bounding box center [148, 187] width 179 height 37
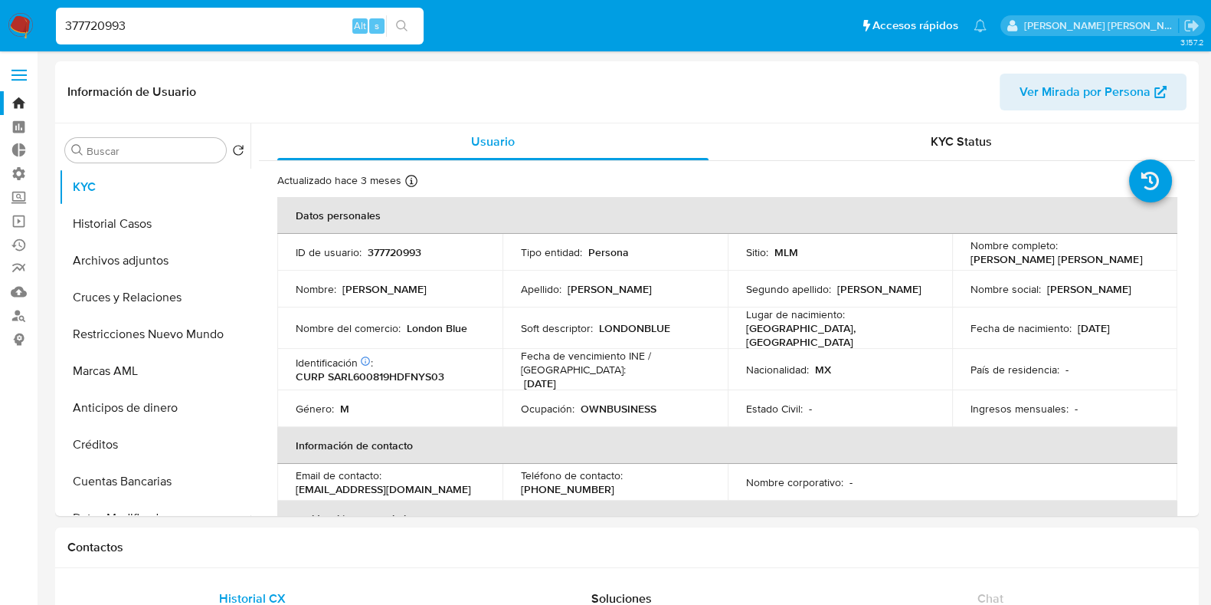
click at [105, 31] on input "377720993" at bounding box center [240, 26] width 368 height 20
click at [100, 29] on input "377720993" at bounding box center [240, 26] width 368 height 20
click at [84, 31] on input "377720993" at bounding box center [240, 26] width 368 height 20
paste input "1454201919"
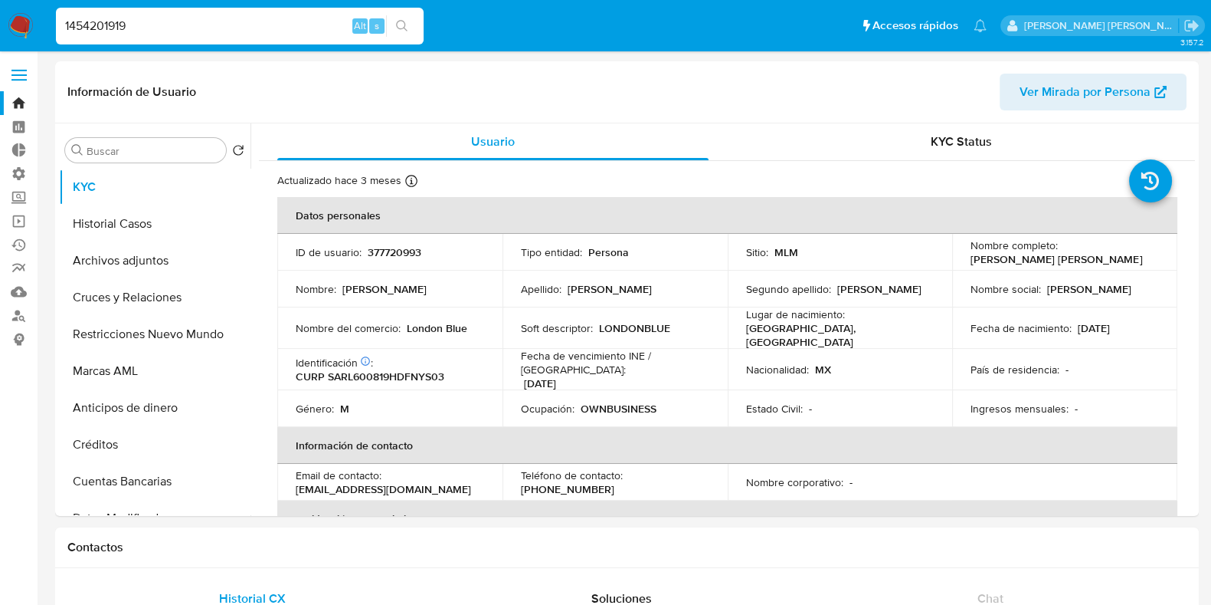
type input "1454201919"
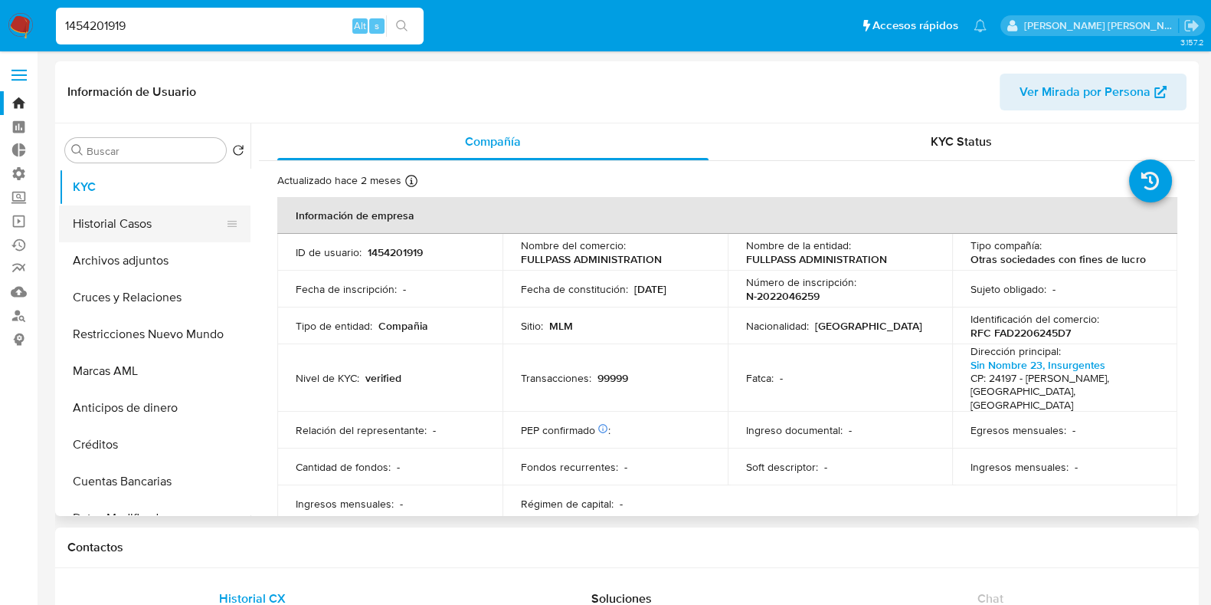
select select "10"
click at [101, 219] on button "Historial Casos" at bounding box center [148, 223] width 179 height 37
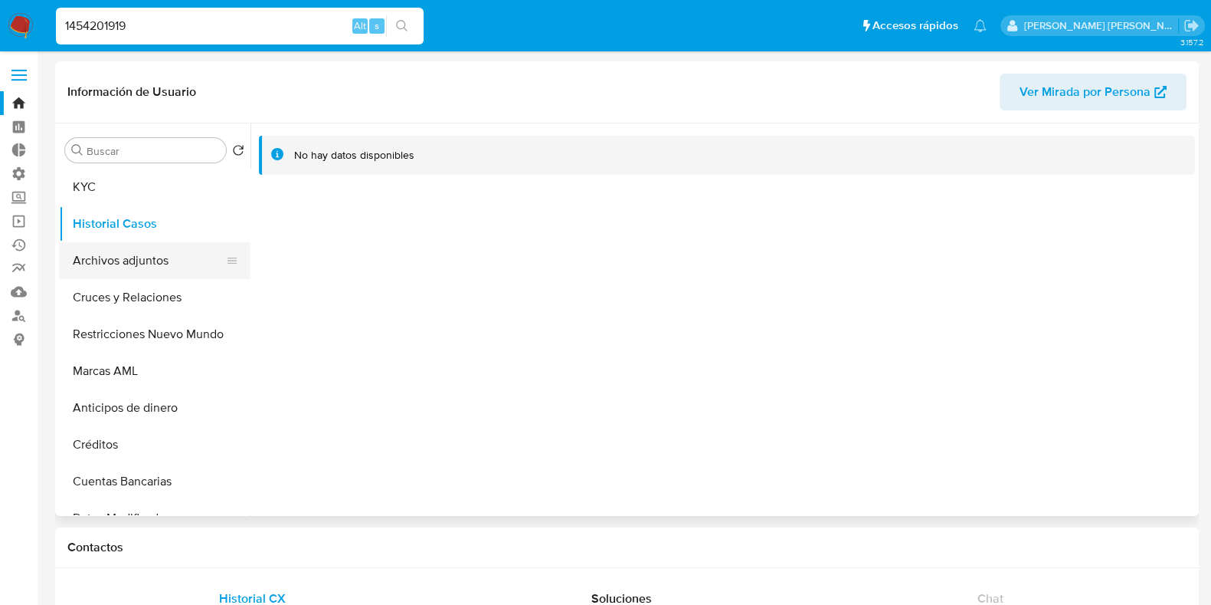
click at [111, 251] on button "Archivos adjuntos" at bounding box center [148, 260] width 179 height 37
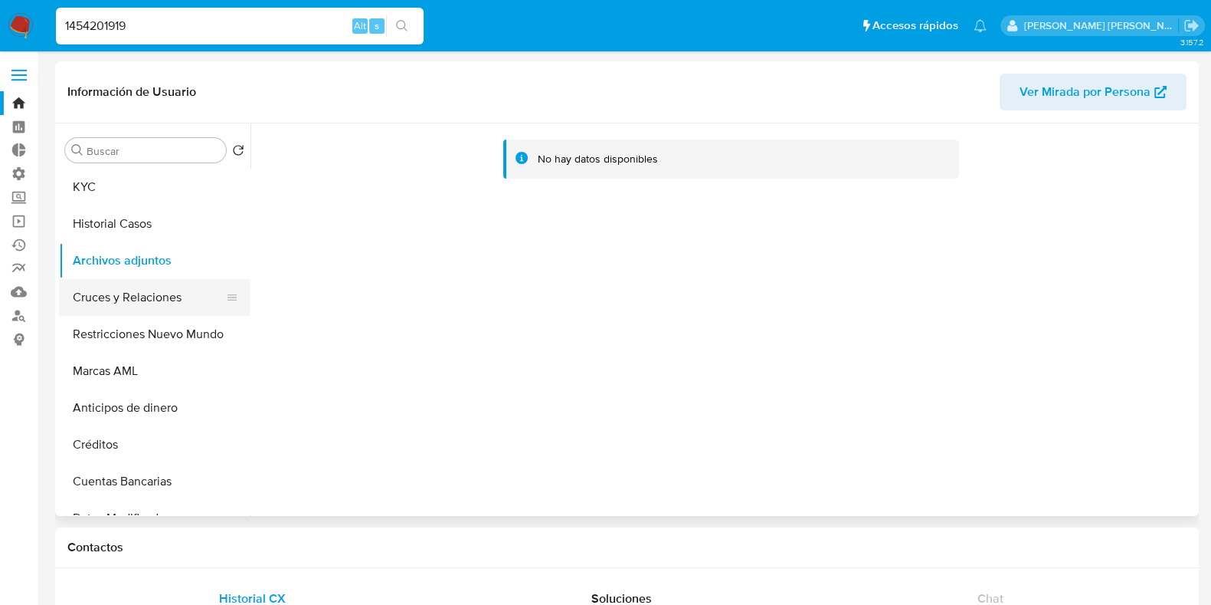
click at [133, 297] on button "Cruces y Relaciones" at bounding box center [148, 297] width 179 height 37
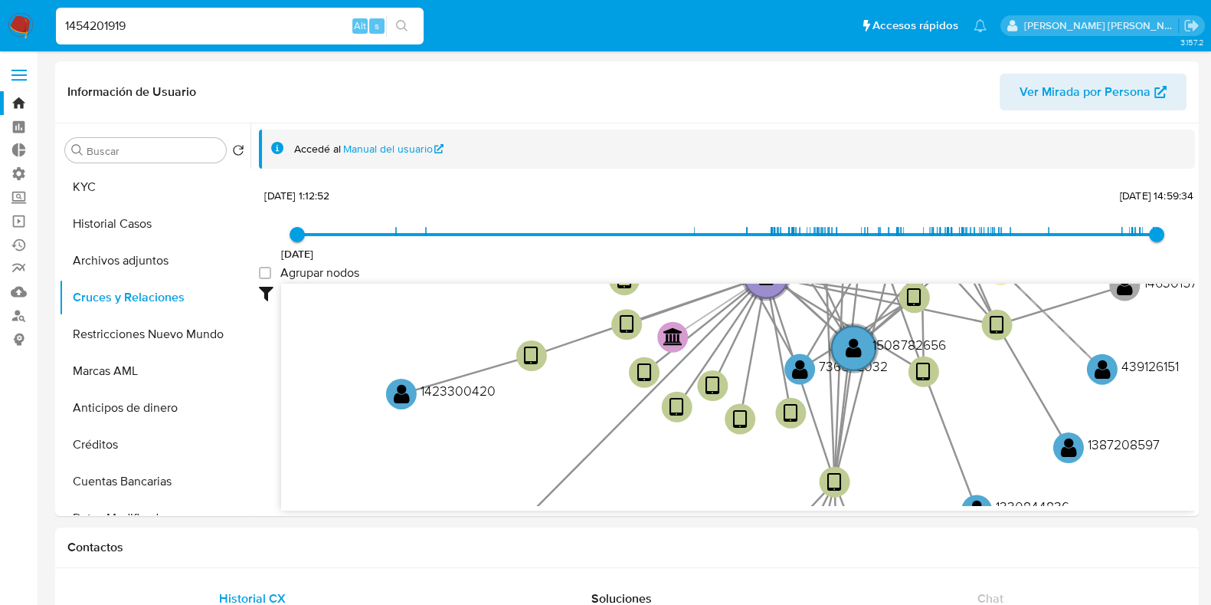
click at [109, 20] on input "1454201919" at bounding box center [240, 26] width 368 height 20
paste input "508782656"
type input "1508782656"
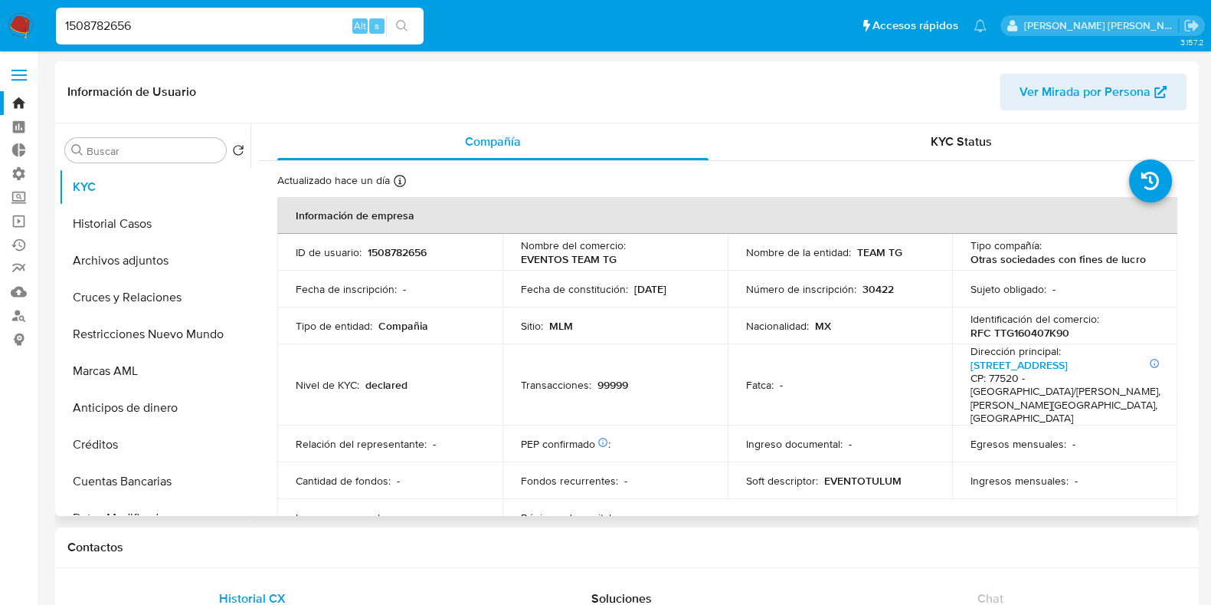
select select "10"
click at [115, 228] on button "Historial Casos" at bounding box center [148, 223] width 179 height 37
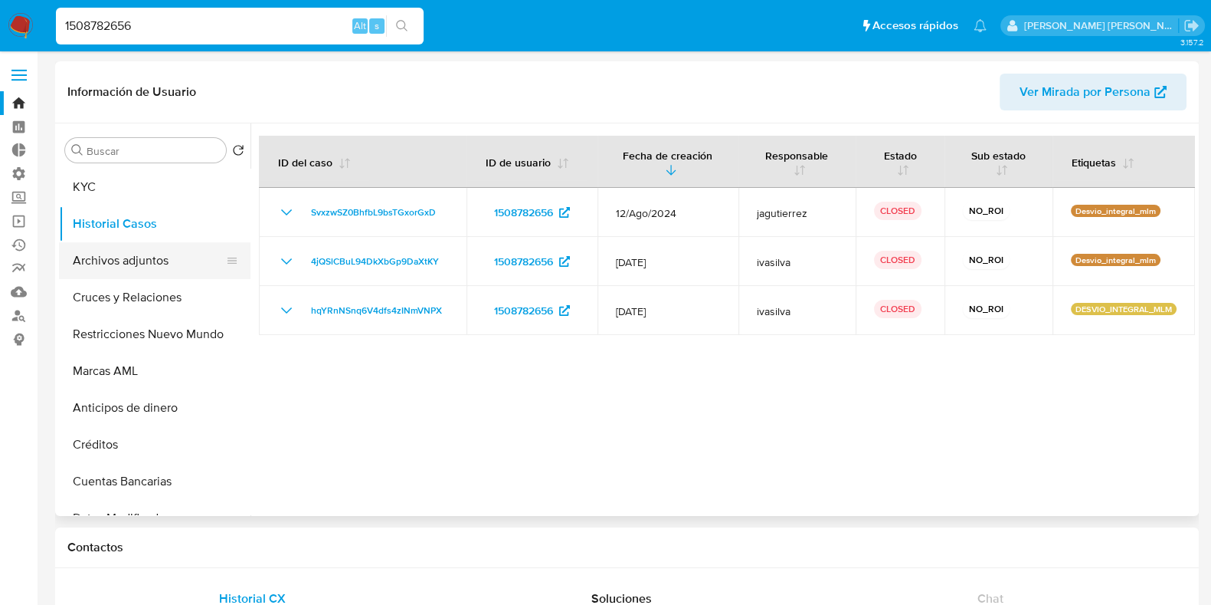
click at [124, 262] on button "Archivos adjuntos" at bounding box center [148, 260] width 179 height 37
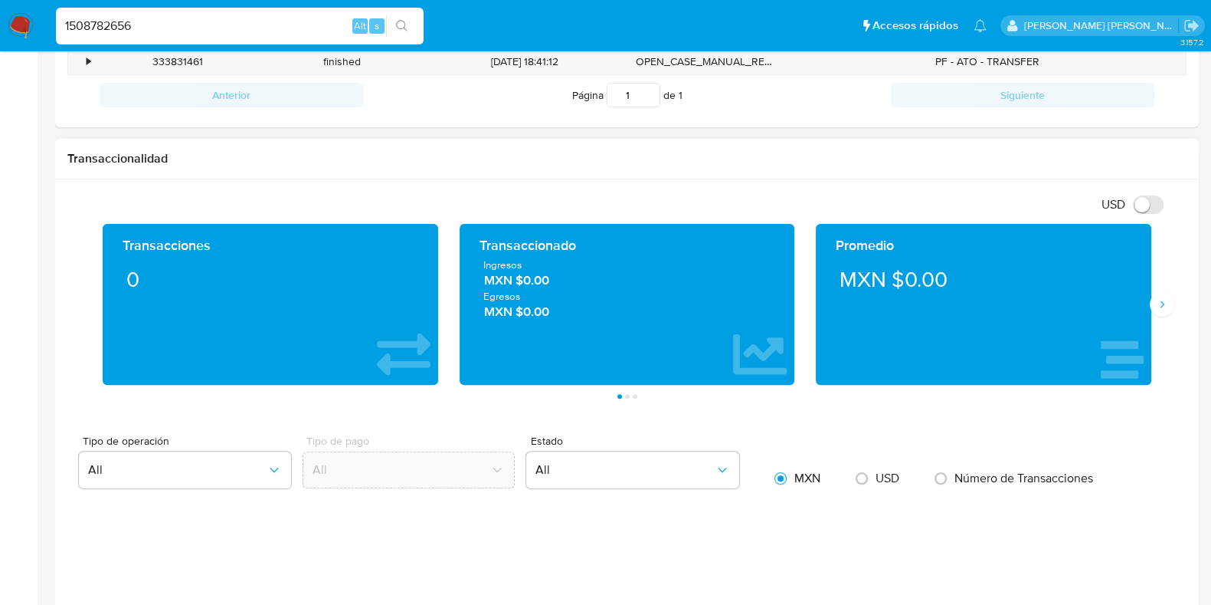
scroll to position [575, 0]
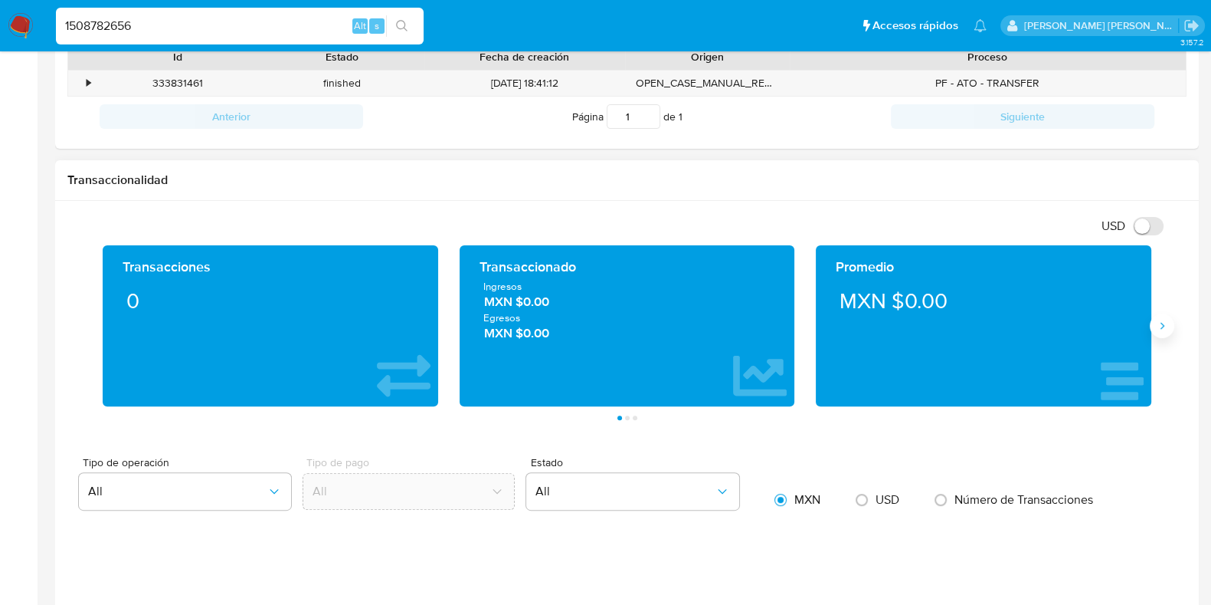
click at [1171, 321] on button "Siguiente" at bounding box center [1162, 325] width 25 height 25
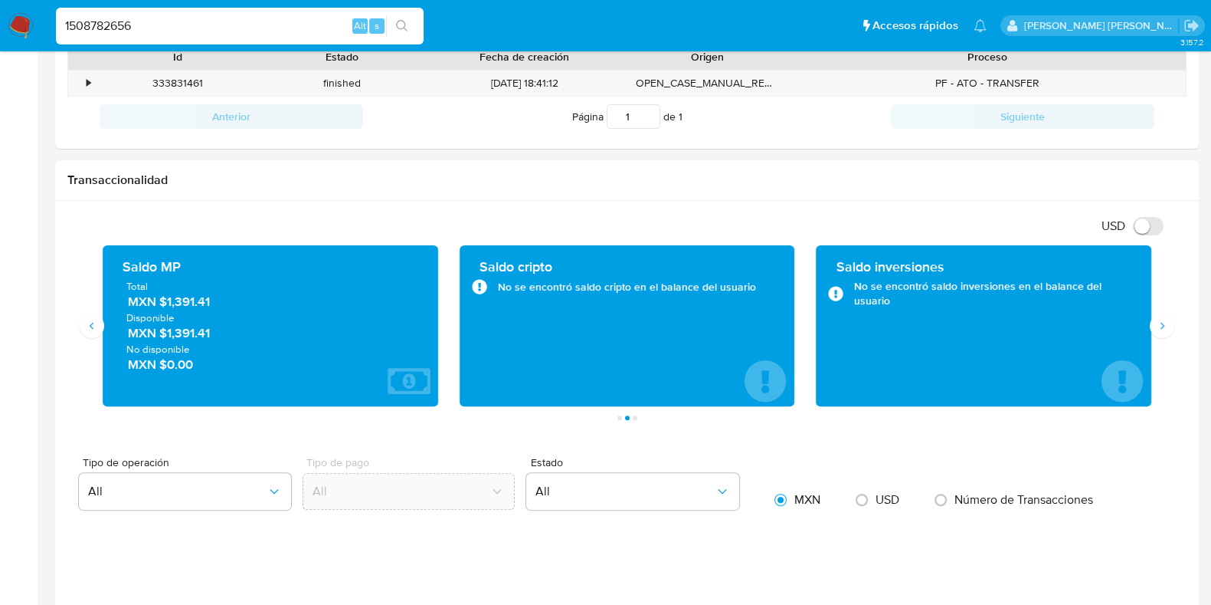
click at [86, 19] on input "1508782656" at bounding box center [240, 26] width 368 height 20
paste input "454201919"
type input "1454201919"
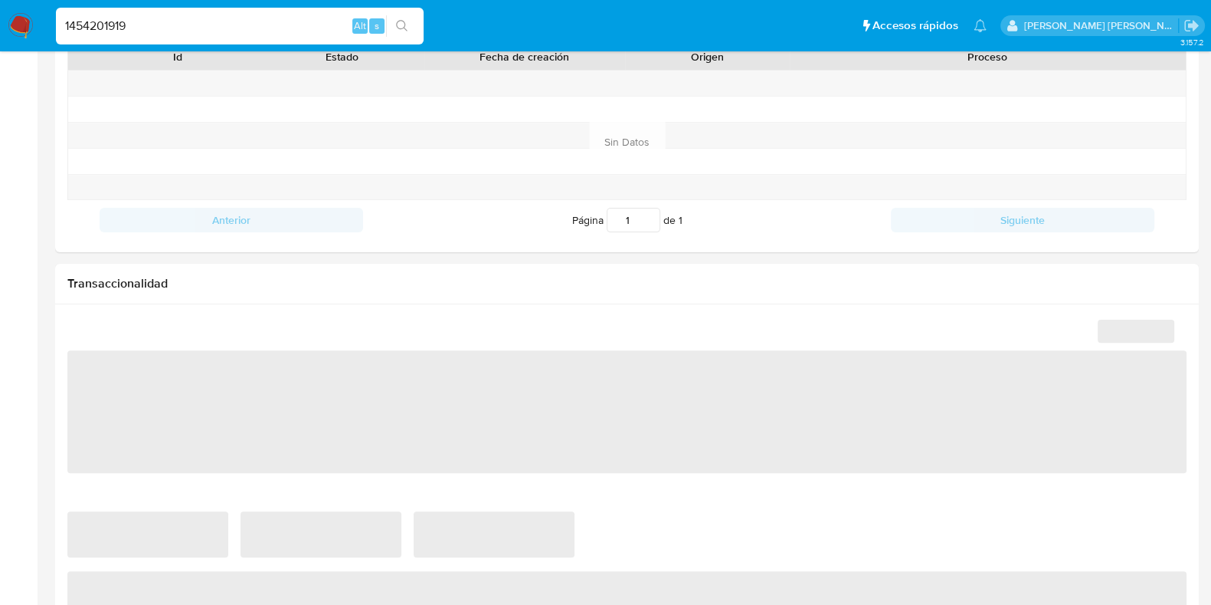
select select "10"
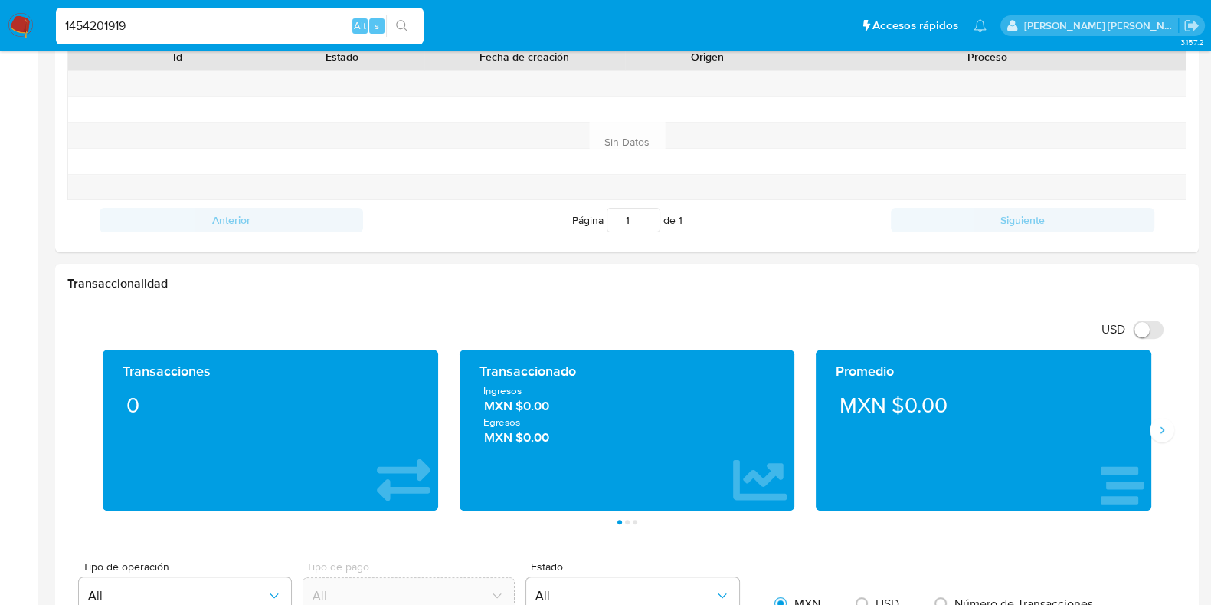
scroll to position [862, 0]
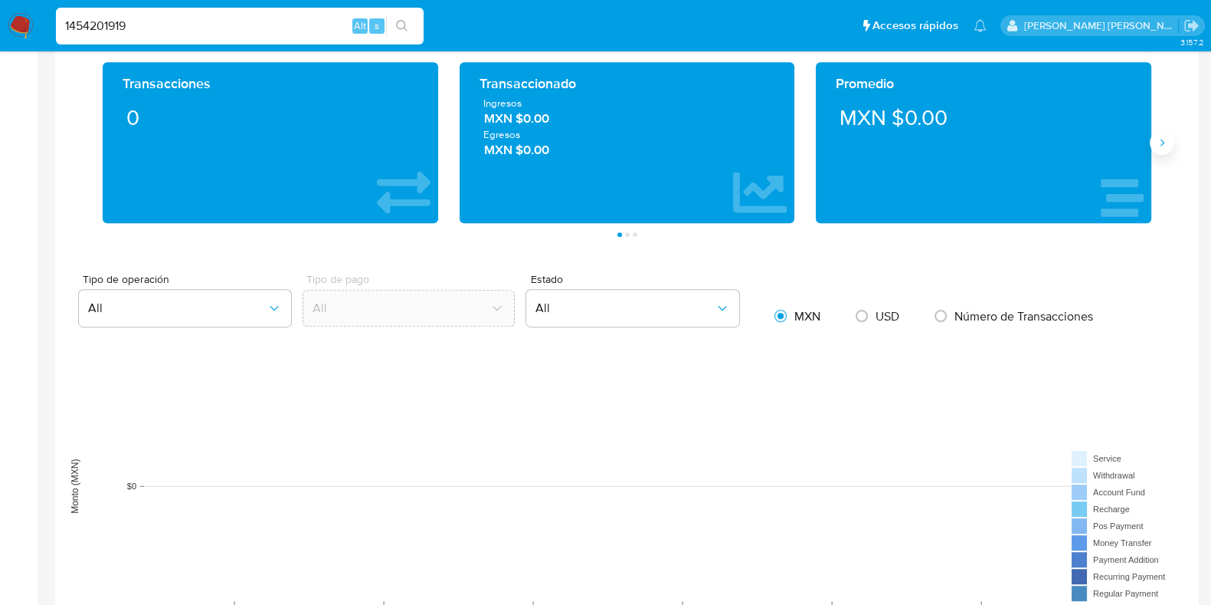
click at [1160, 137] on icon "Siguiente" at bounding box center [1162, 142] width 12 height 12
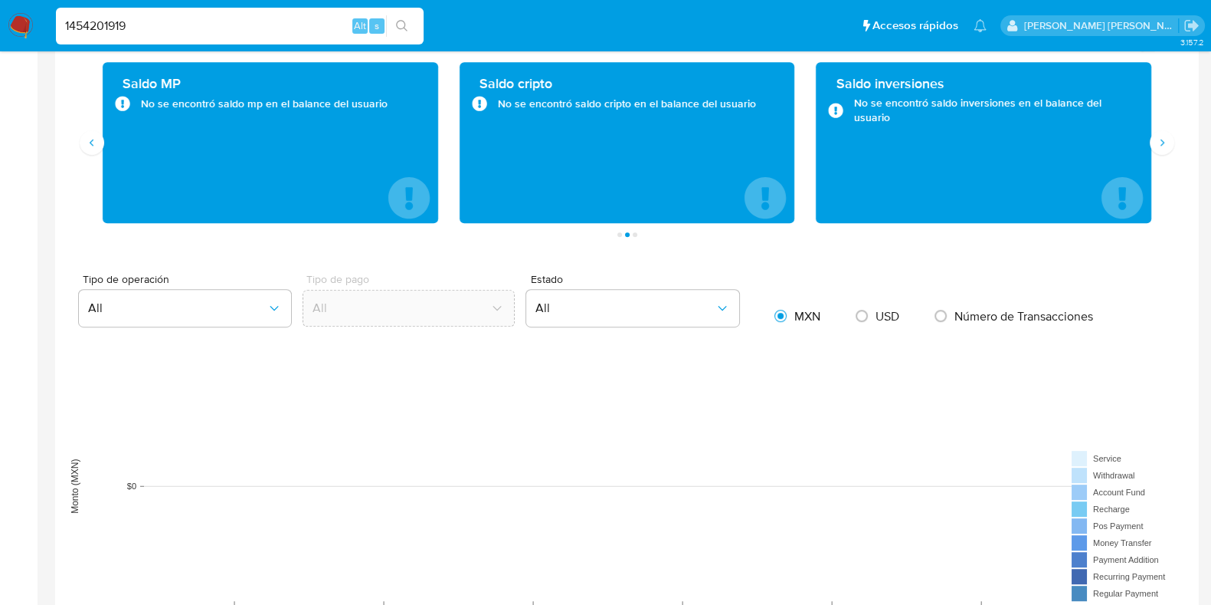
click at [99, 21] on input "1454201919" at bounding box center [240, 26] width 368 height 20
click at [100, 21] on input "1454201919" at bounding box center [240, 26] width 368 height 20
click at [97, 20] on input "1454201919" at bounding box center [240, 26] width 368 height 20
paste input "377720993"
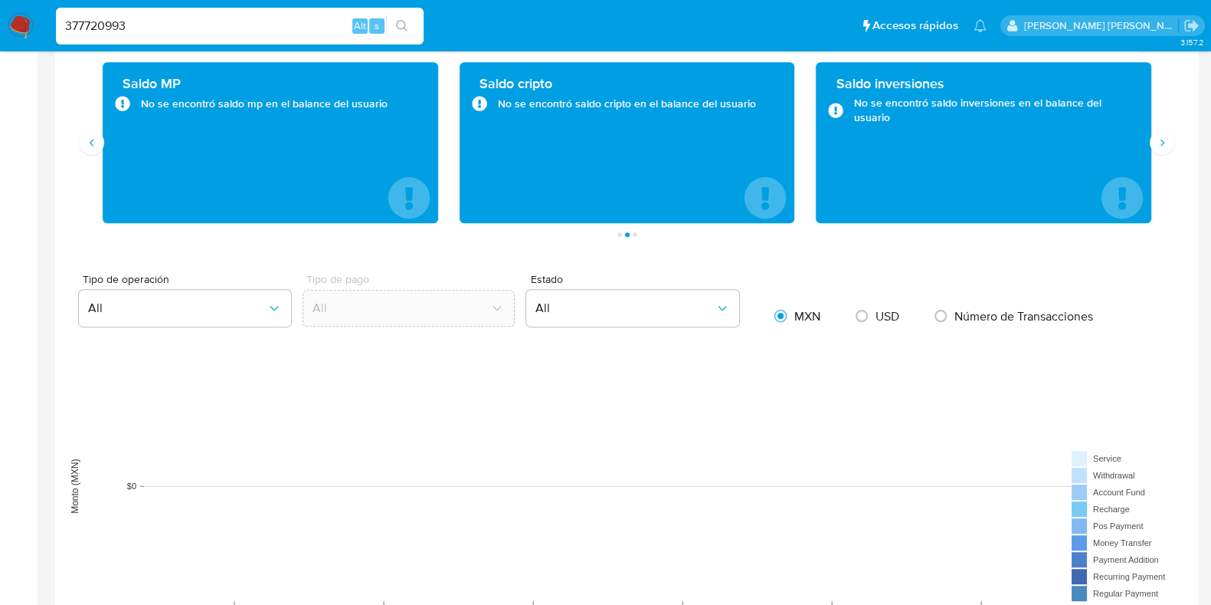
type input "377720993"
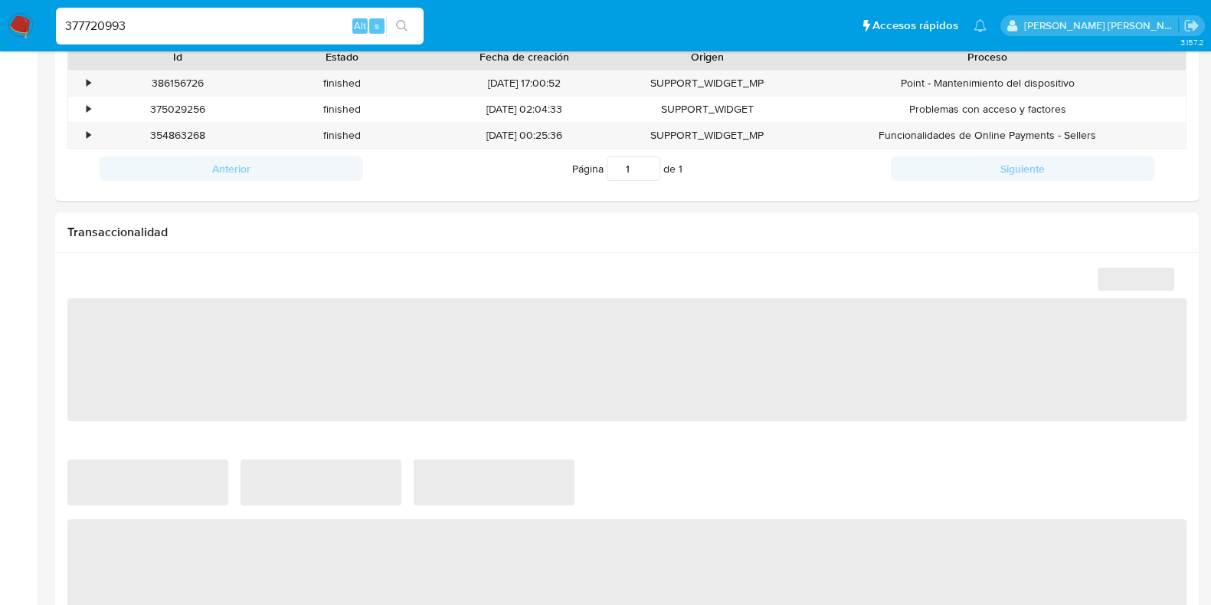
scroll to position [1054, 0]
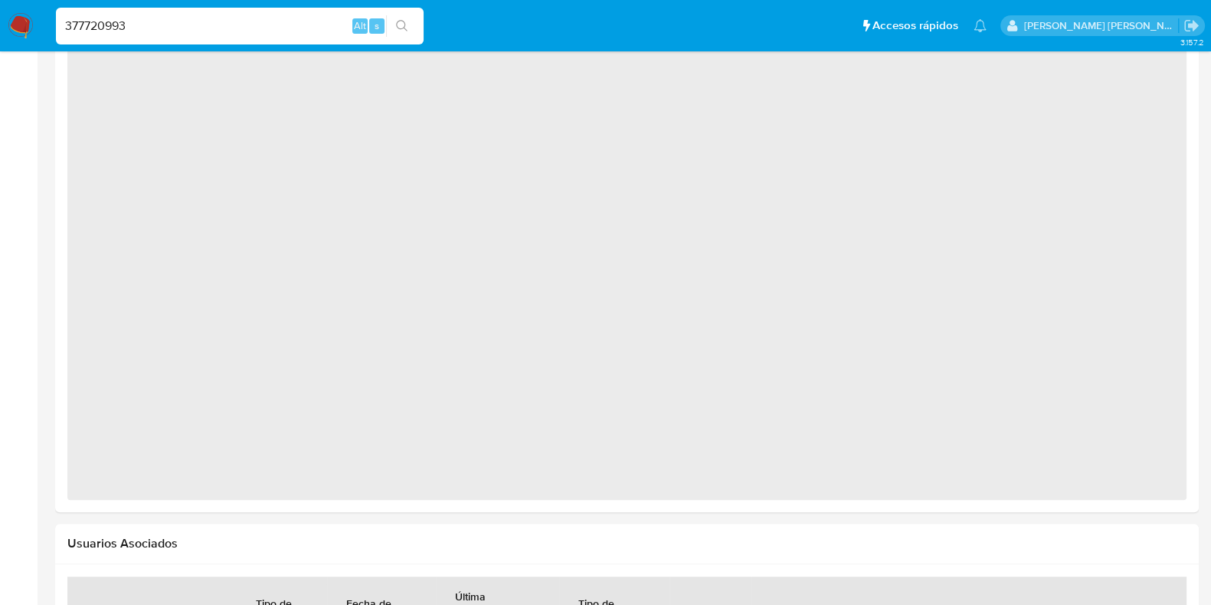
select select "10"
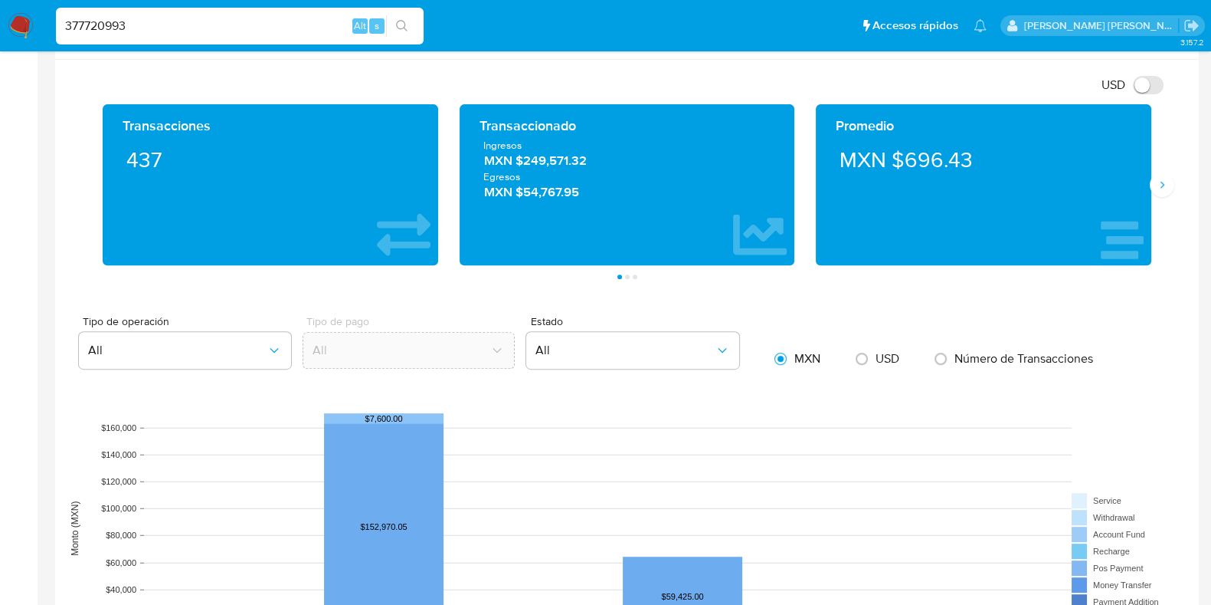
scroll to position [765, 0]
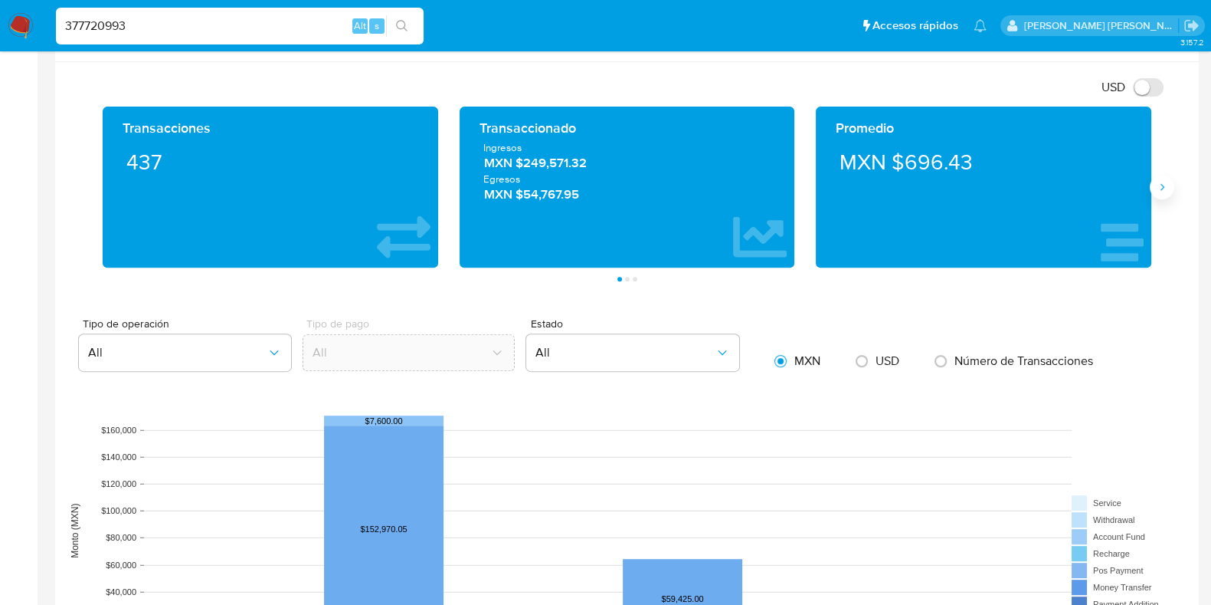
click at [1168, 188] on button "Siguiente" at bounding box center [1162, 187] width 25 height 25
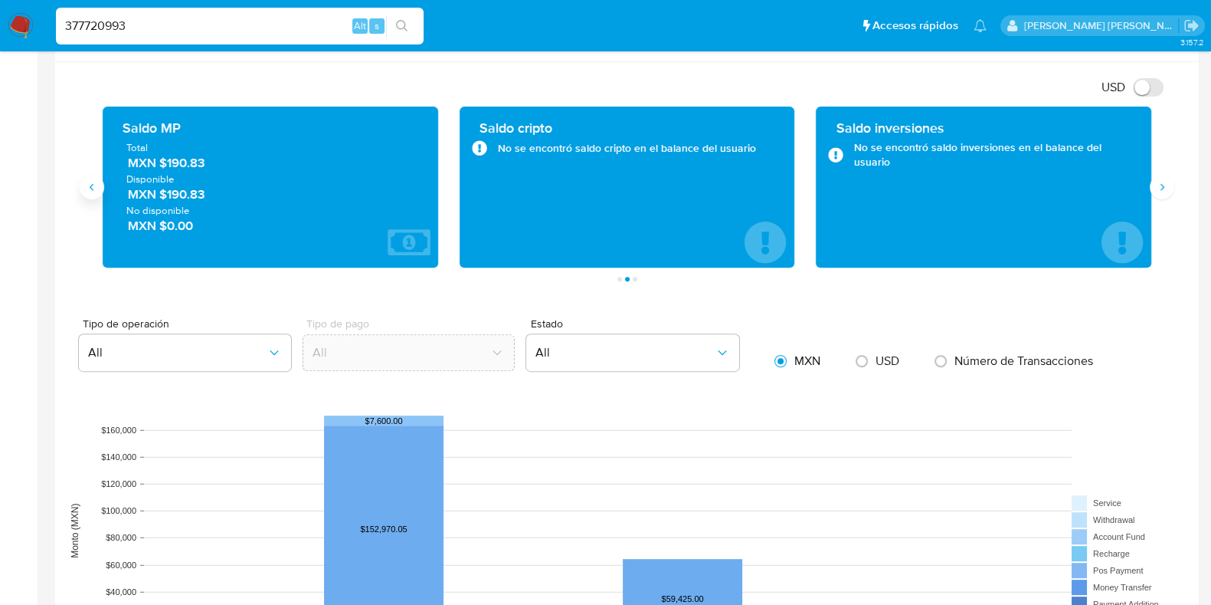
click at [97, 181] on icon "Anterior" at bounding box center [92, 187] width 12 height 12
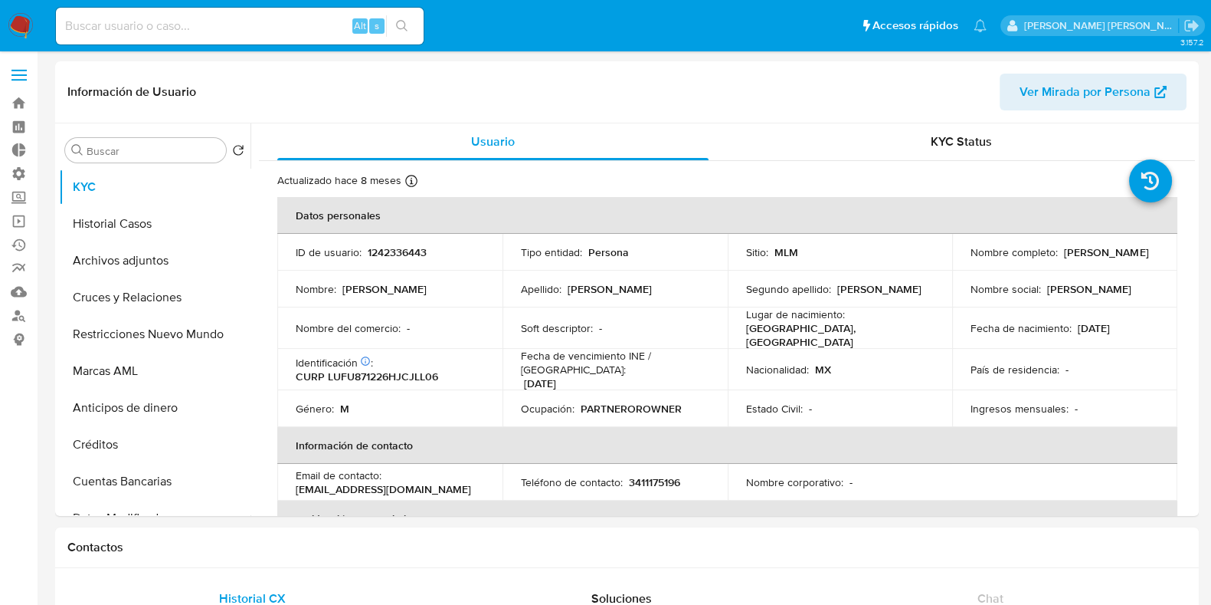
select select "10"
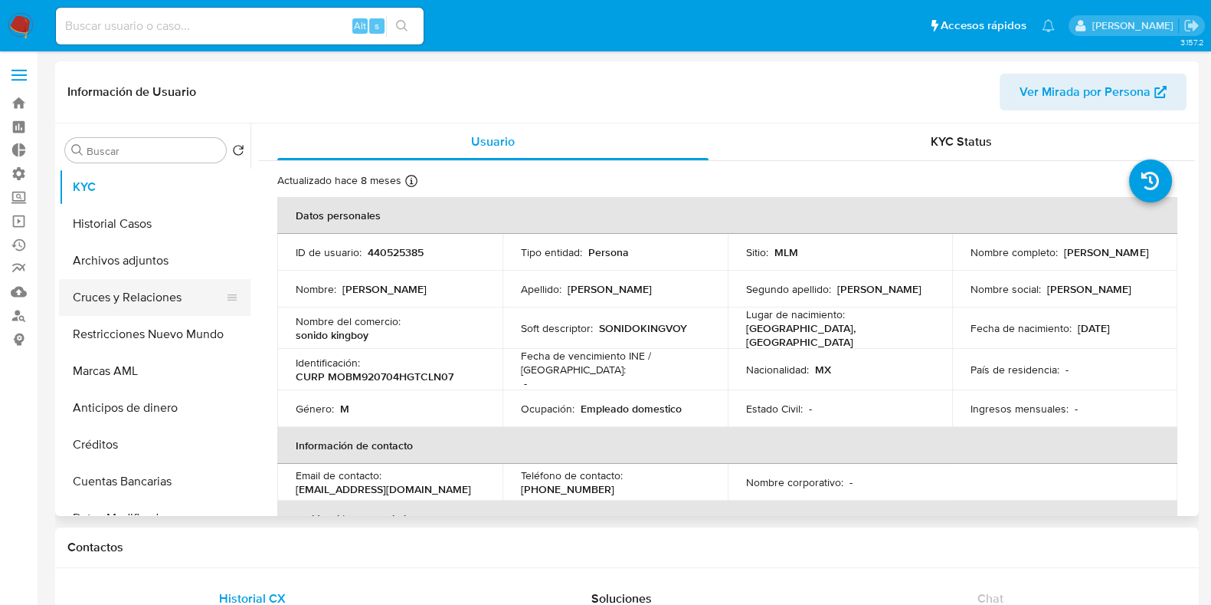
select select "10"
click at [139, 340] on button "Restricciones Nuevo Mundo" at bounding box center [148, 334] width 179 height 37
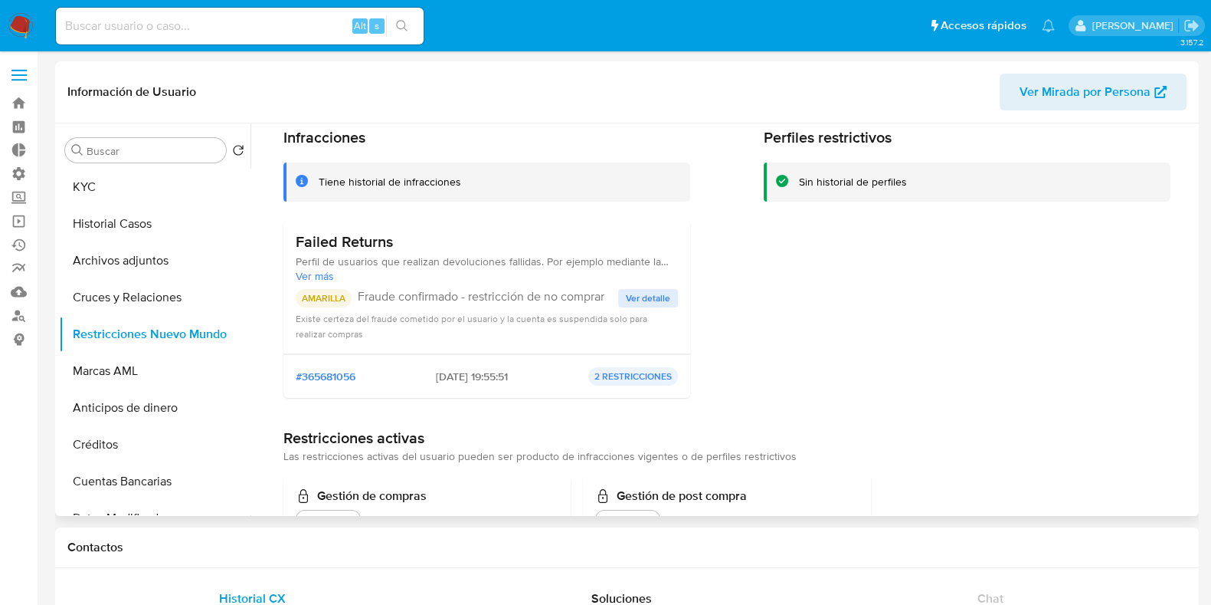
scroll to position [118, 0]
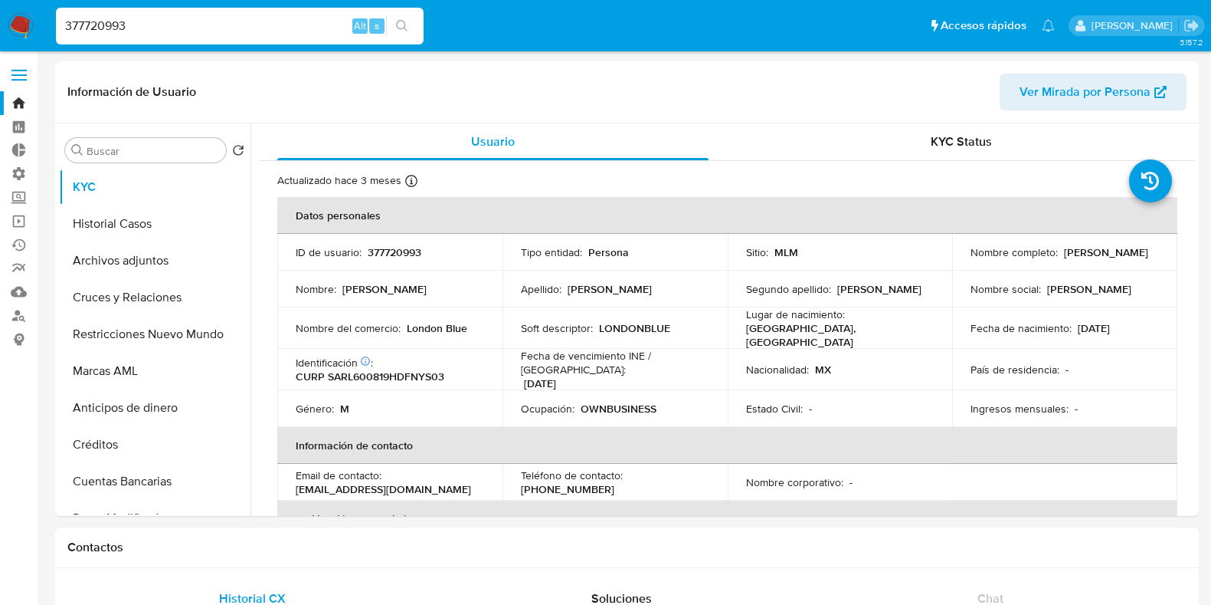
select select "10"
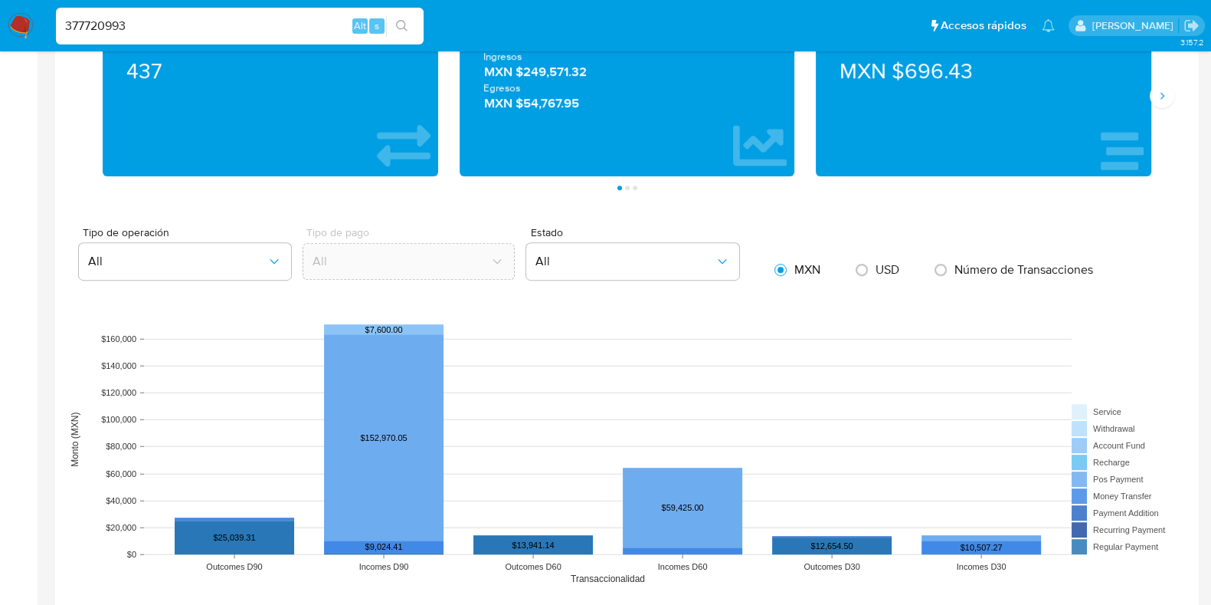
scroll to position [958, 0]
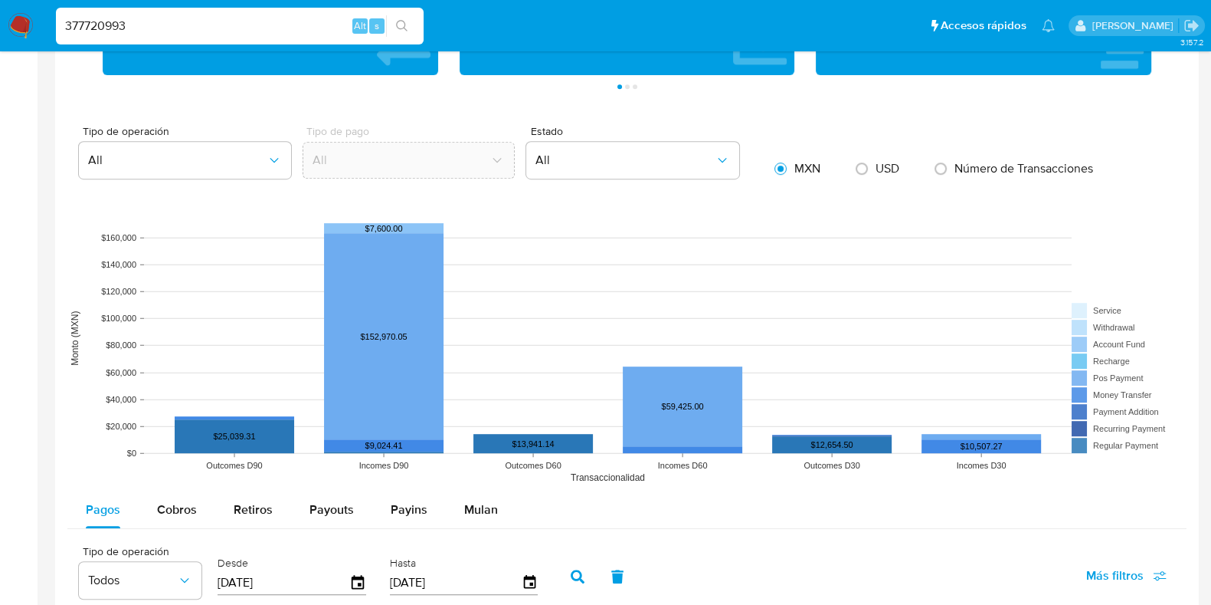
click at [98, 32] on input "377720993" at bounding box center [240, 26] width 368 height 20
paste input "1408334409"
type input "1408334409"
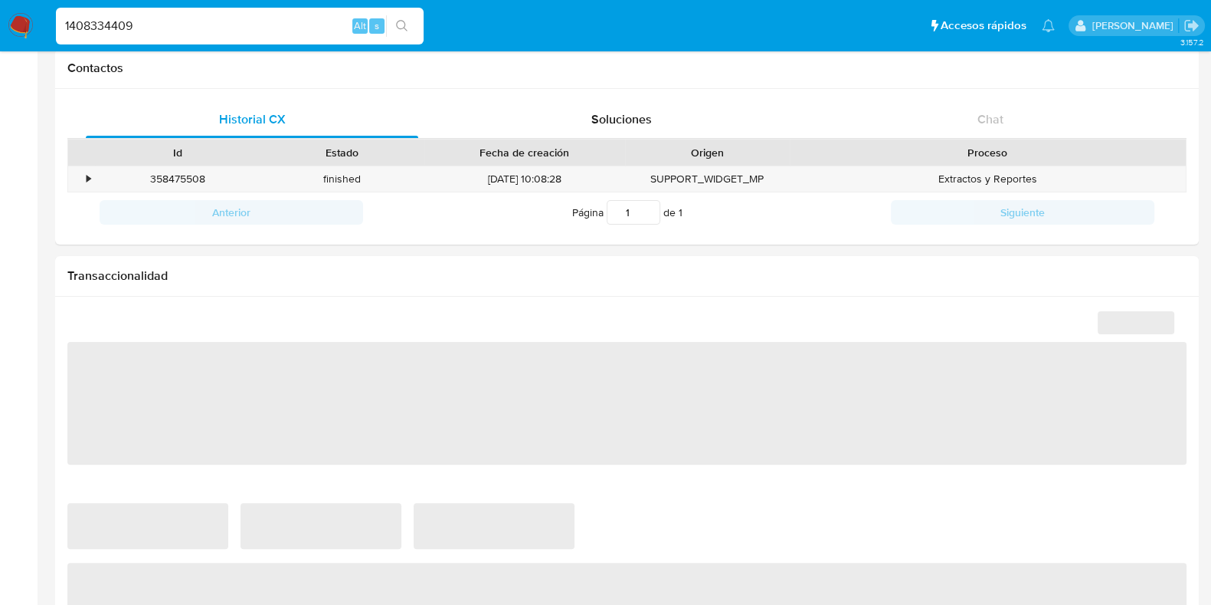
select select "10"
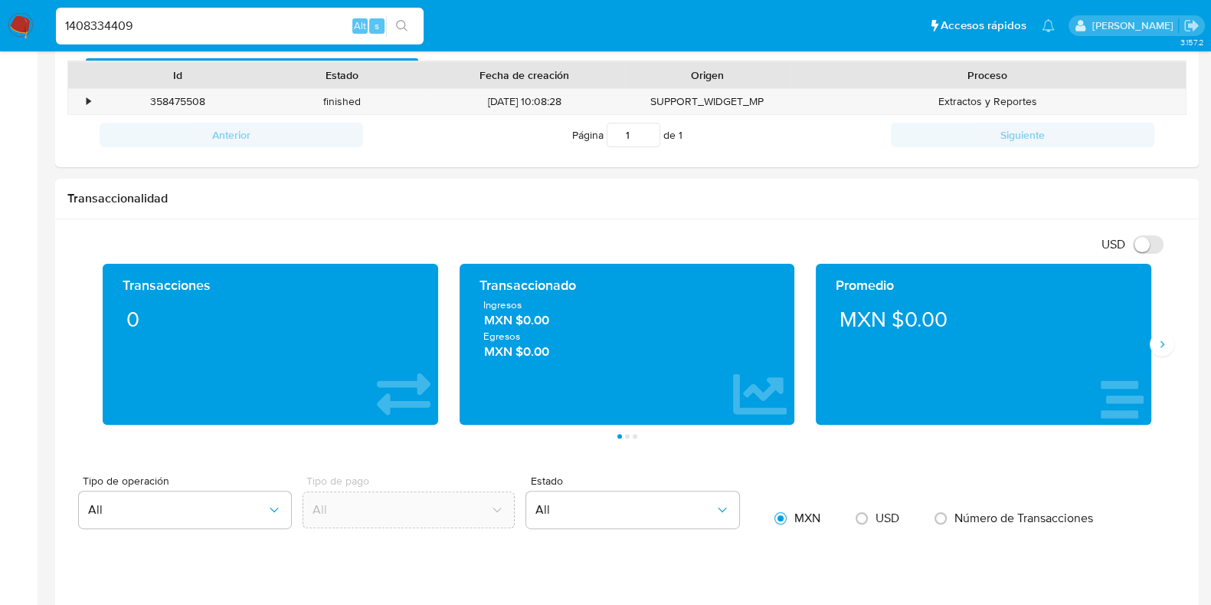
scroll to position [575, 0]
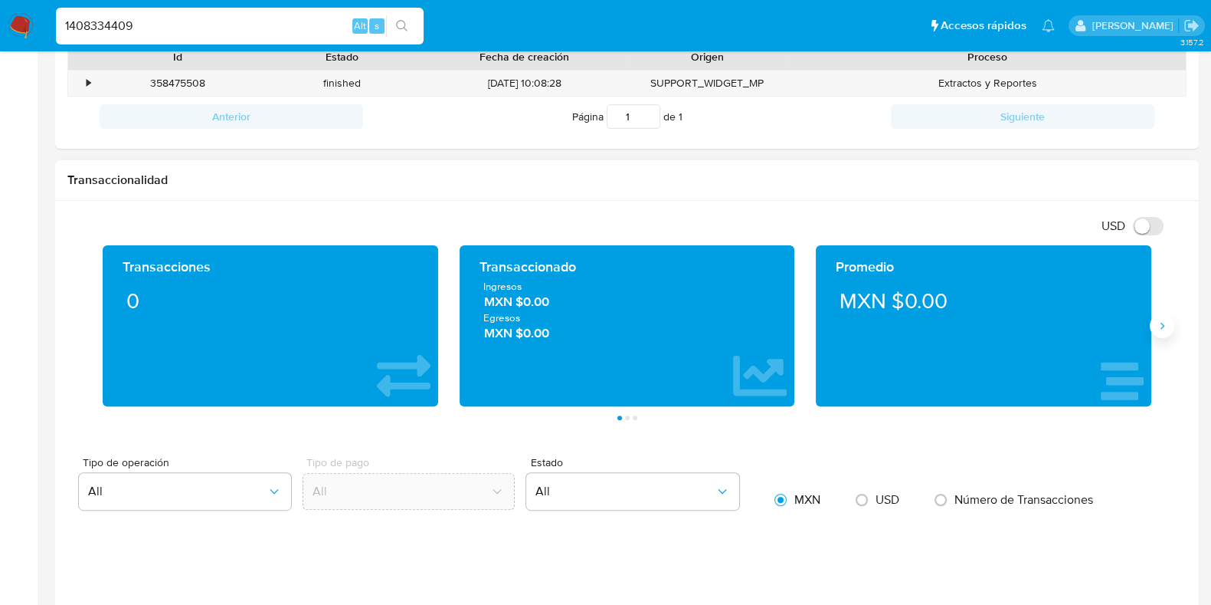
click at [1166, 320] on icon "Siguiente" at bounding box center [1162, 326] width 12 height 12
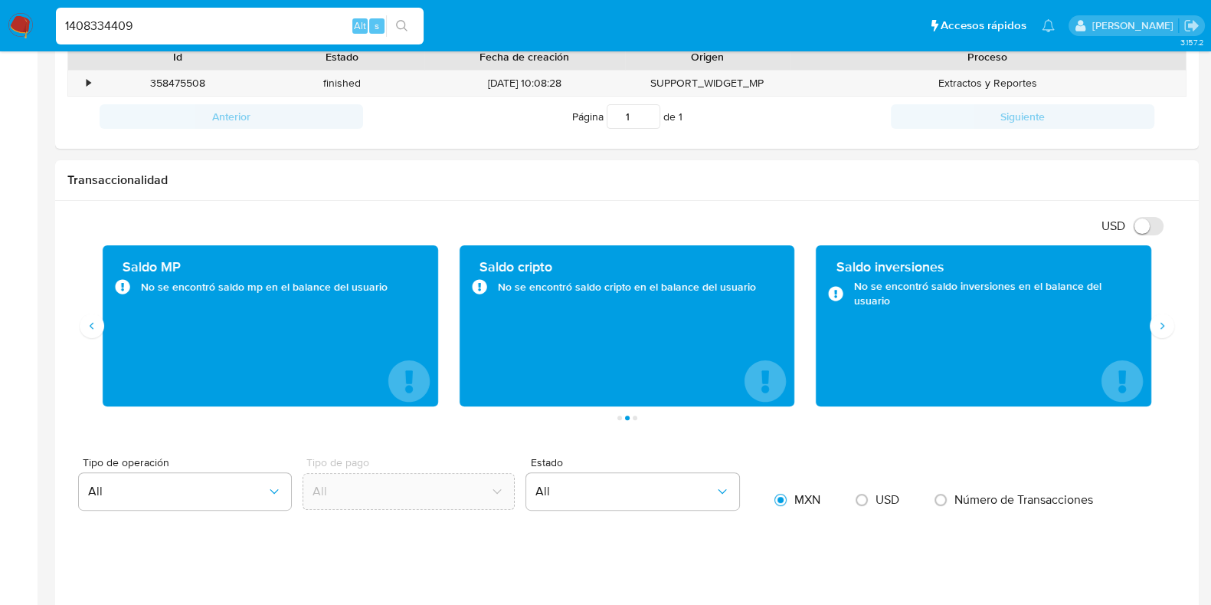
click at [105, 28] on input "1408334409" at bounding box center [240, 26] width 368 height 20
paste input "86388034"
type input "1486388034"
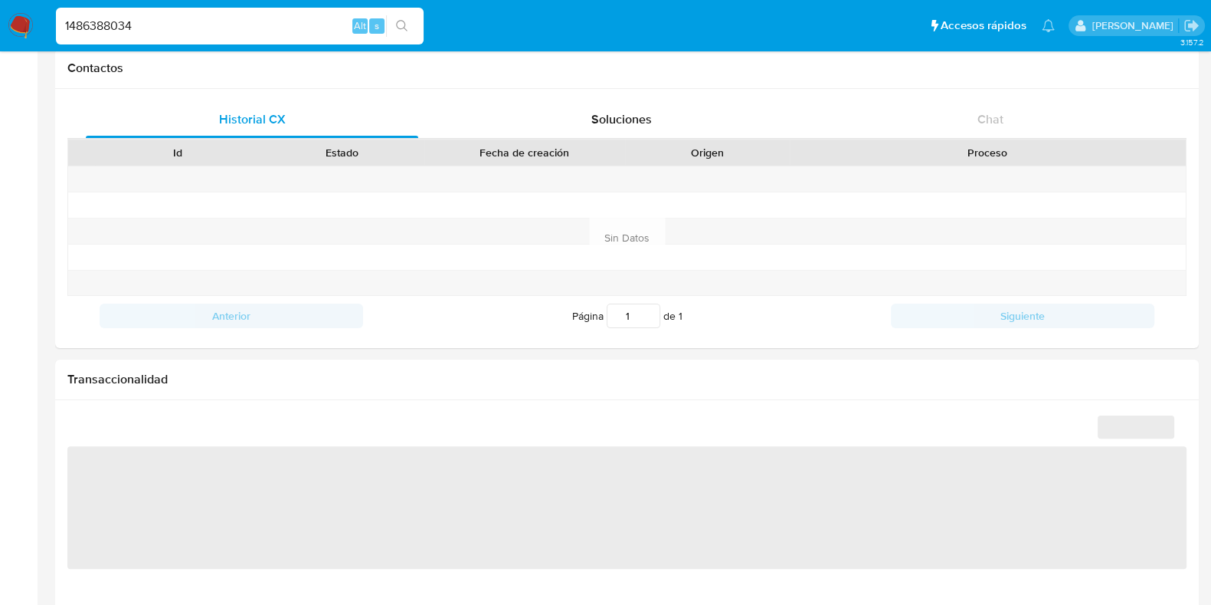
select select "10"
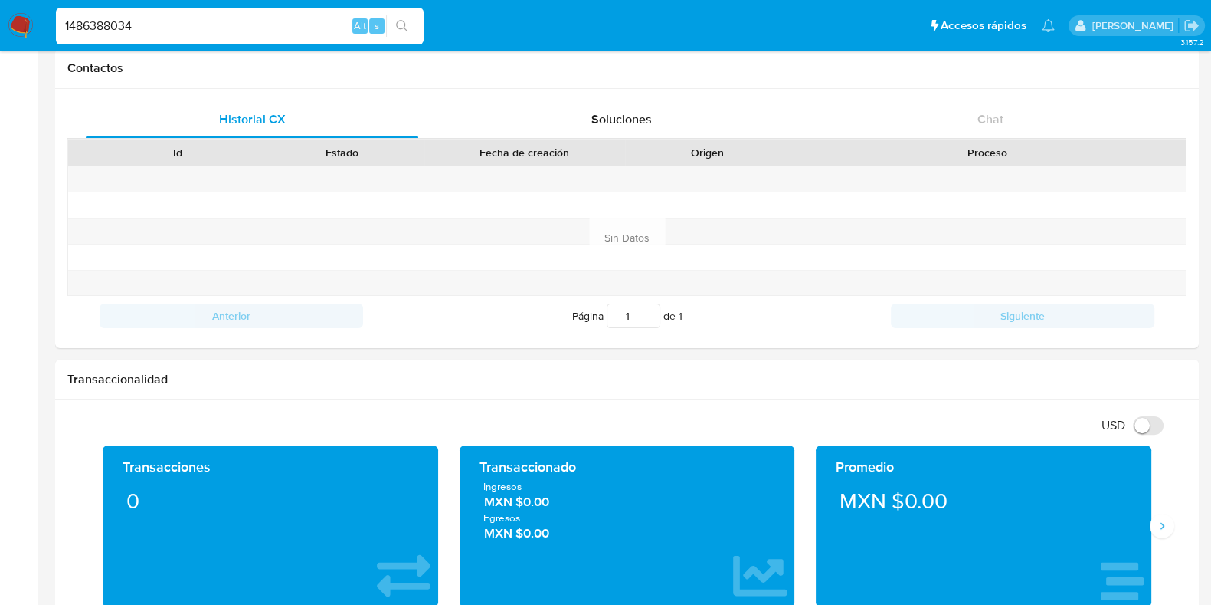
scroll to position [670, 0]
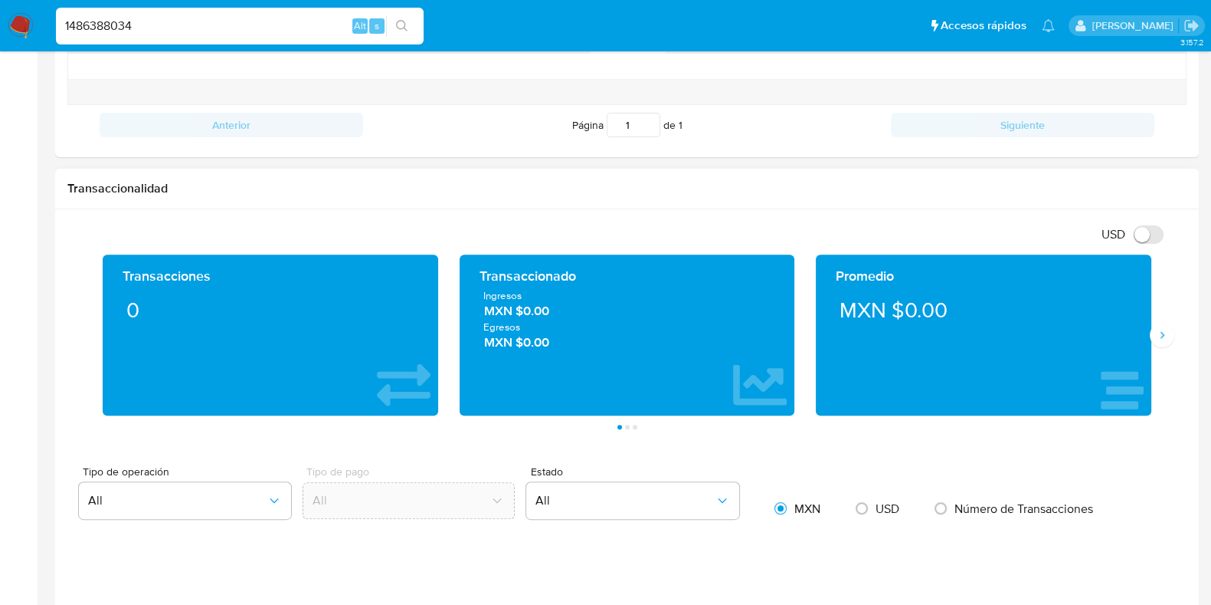
click at [1164, 346] on div "Transacciones 0 Transaccionado Ingresos MXN $0.00 Egresos MXN $0.00 Promedio MX…" at bounding box center [626, 341] width 1119 height 175
click at [1158, 335] on icon "Siguiente" at bounding box center [1162, 335] width 12 height 12
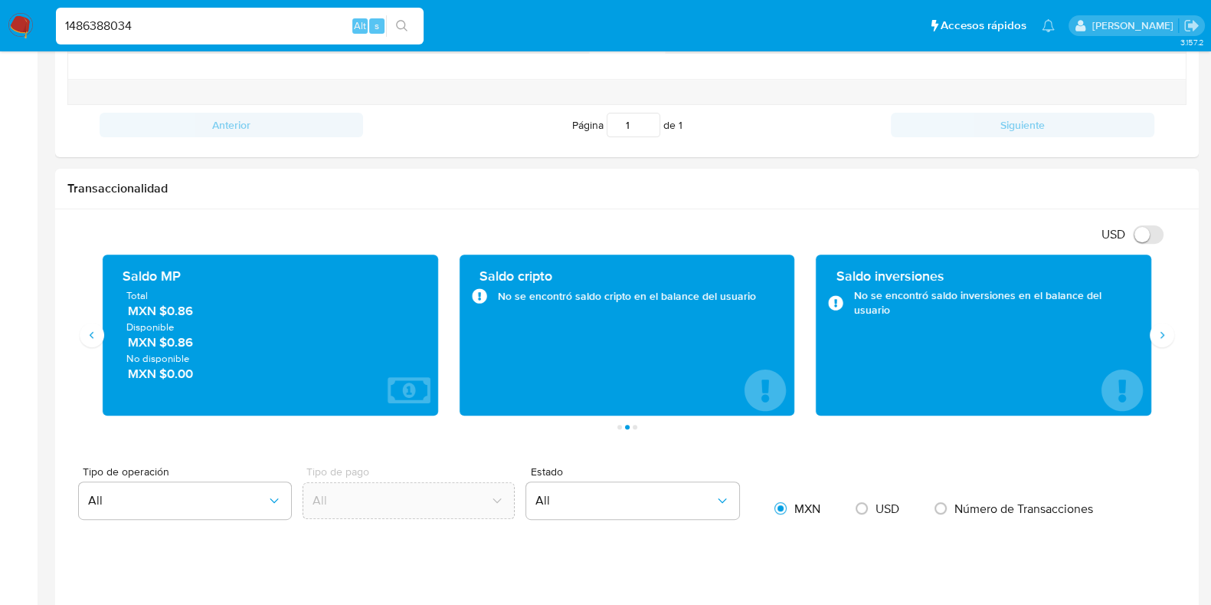
click at [38, 312] on main "3.157.2 Información de Usuario Ver Mirada por Persona Buscar Volver al orden po…" at bounding box center [605, 576] width 1211 height 2492
click at [102, 26] on input "1486388034" at bounding box center [240, 26] width 368 height 20
paste input "4120215"
type input "1484120215"
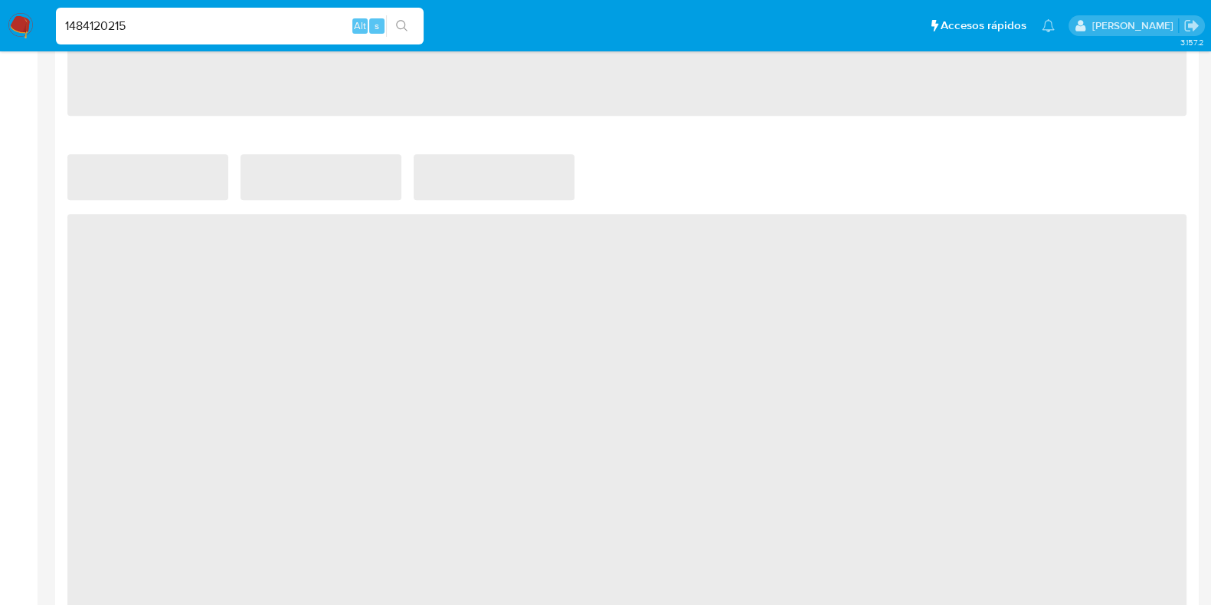
scroll to position [958, 0]
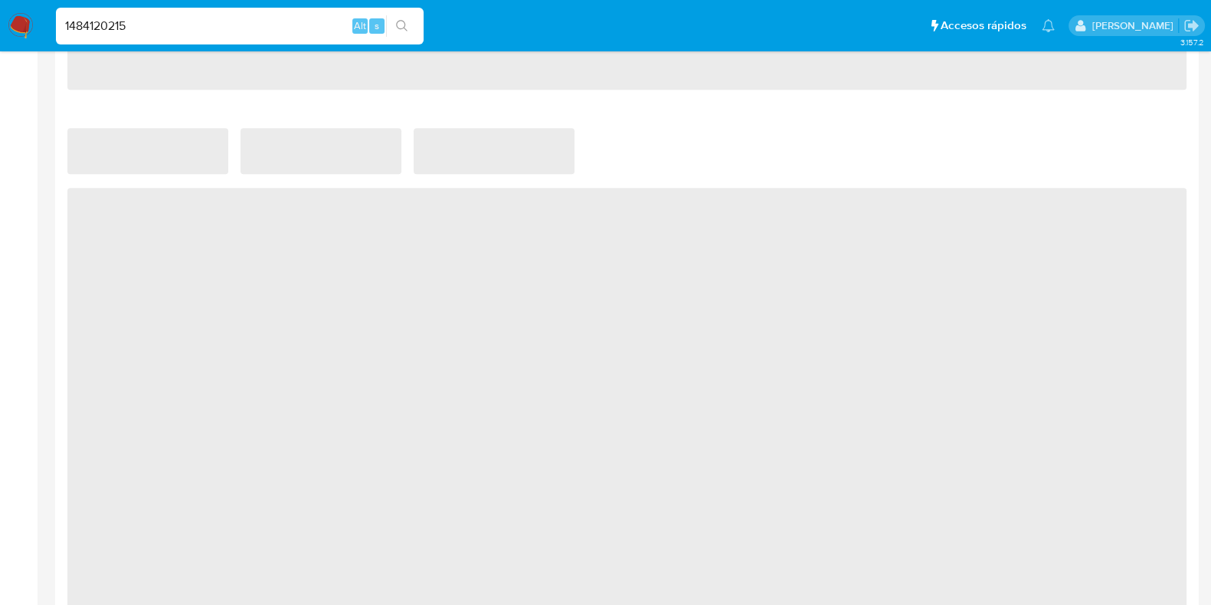
select select "10"
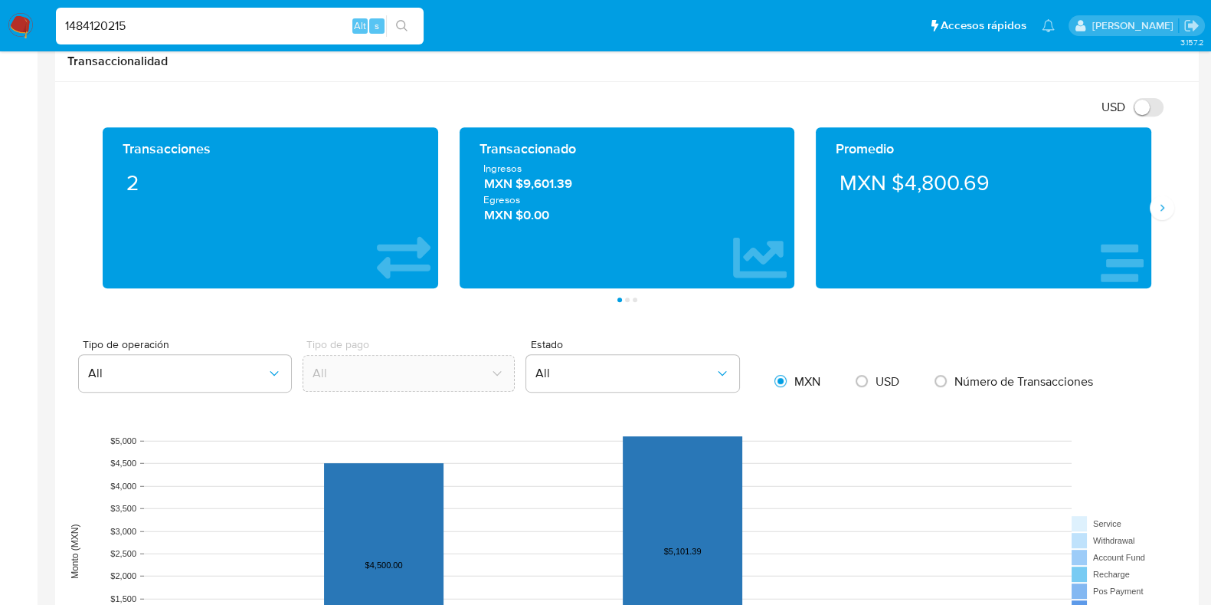
scroll to position [765, 0]
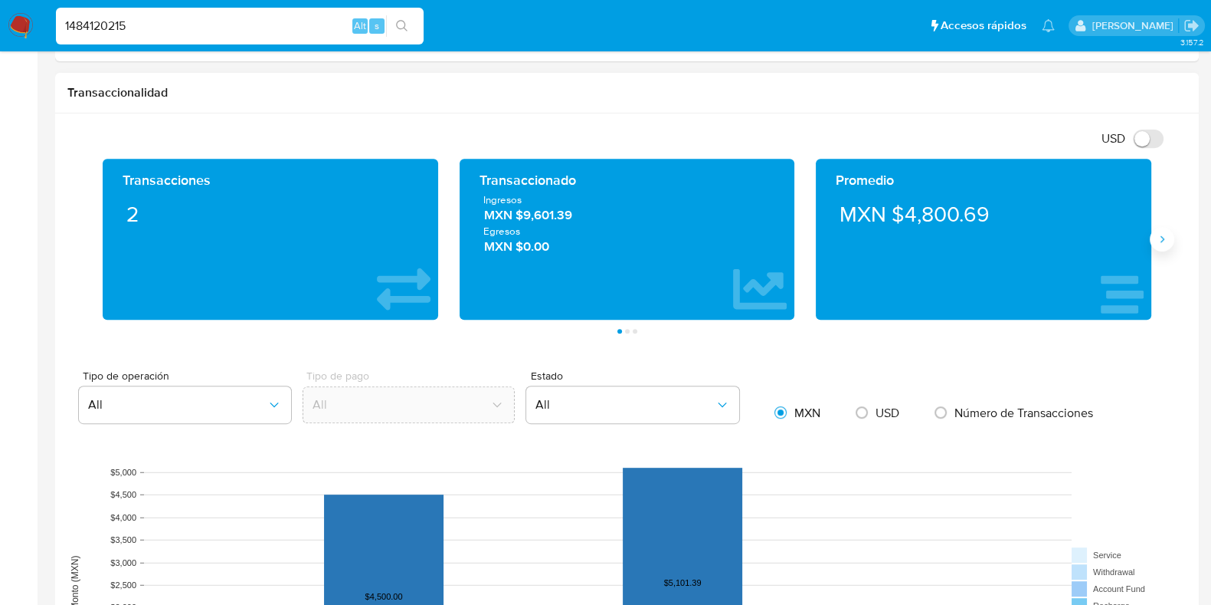
click at [1150, 235] on button "Siguiente" at bounding box center [1162, 239] width 25 height 25
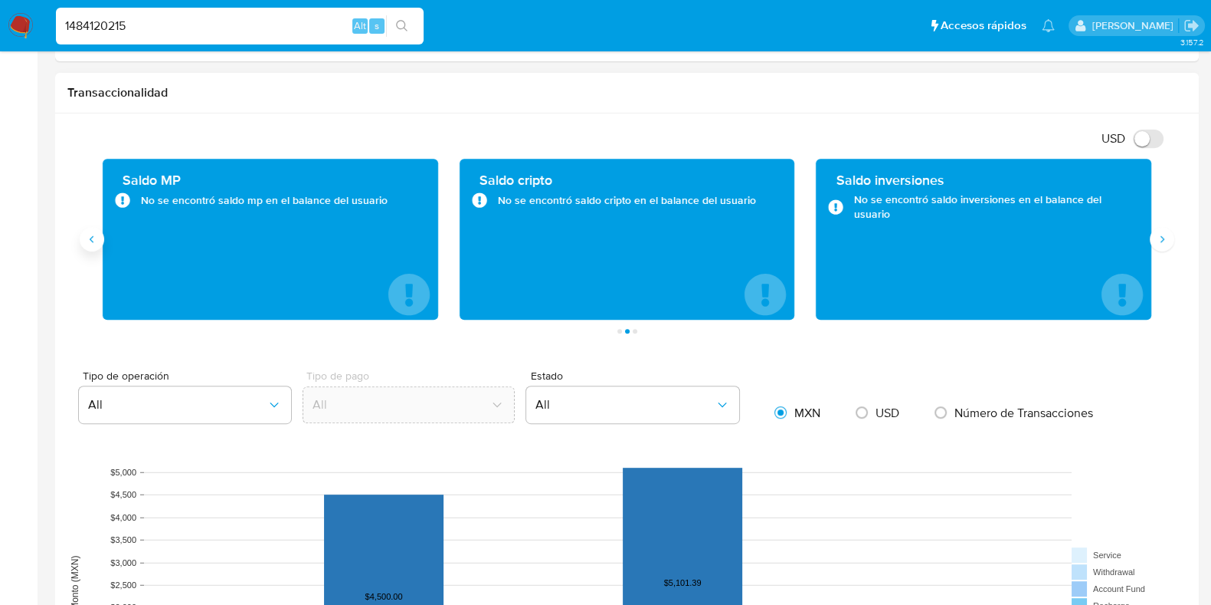
click at [92, 233] on icon "Anterior" at bounding box center [92, 239] width 12 height 12
